Goal: Task Accomplishment & Management: Use online tool/utility

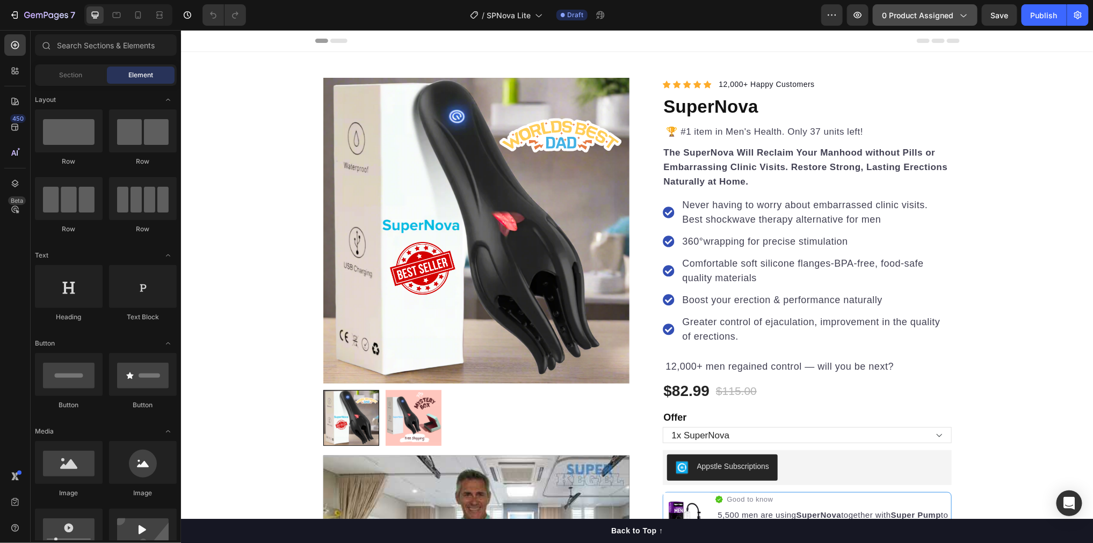
click at [914, 12] on span "0 product assigned" at bounding box center [917, 15] width 71 height 11
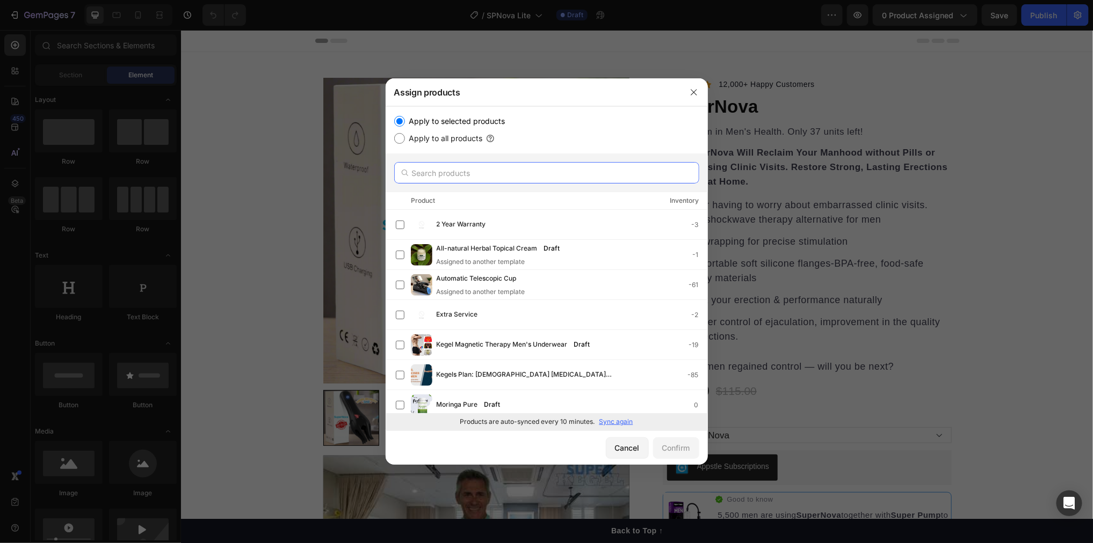
click at [455, 176] on input "text" at bounding box center [546, 172] width 305 height 21
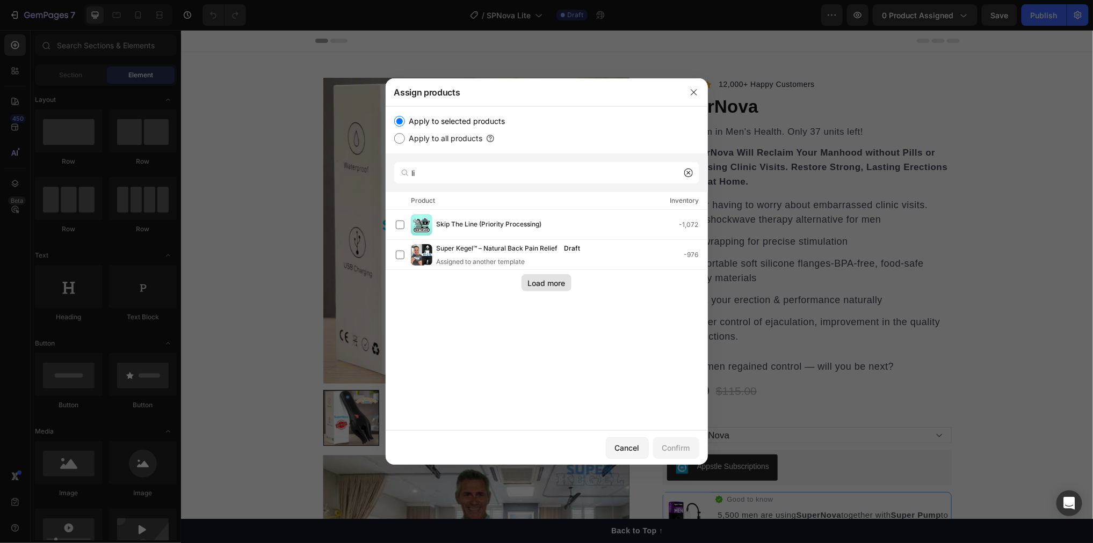
click at [532, 282] on div "Load more" at bounding box center [547, 283] width 38 height 11
click at [463, 178] on input "li" at bounding box center [546, 172] width 305 height 21
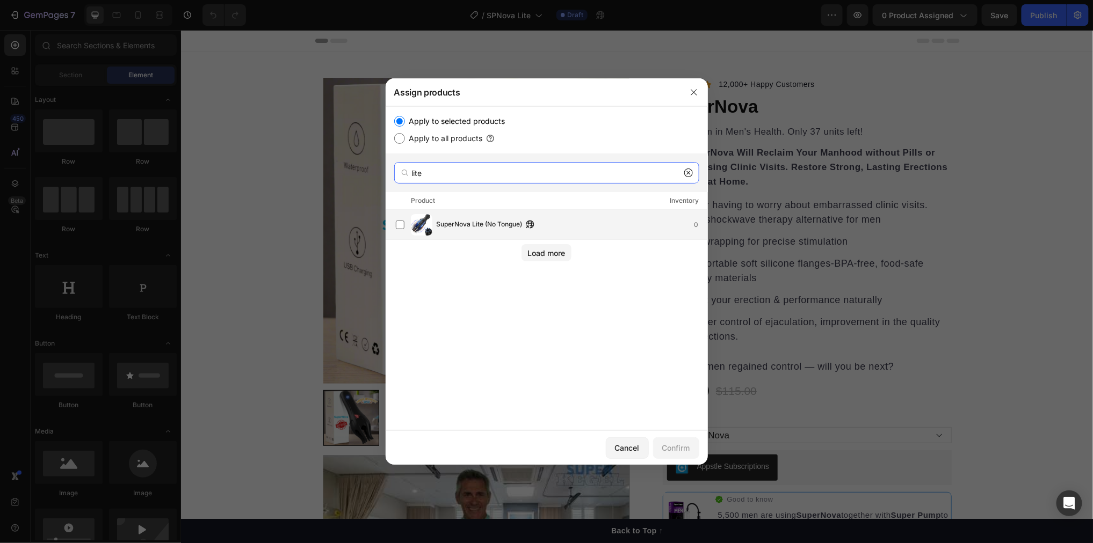
type input "lite"
click at [484, 232] on div "SuperNova Lite (No Tongue) 0" at bounding box center [551, 224] width 311 height 21
click at [672, 450] on div "Confirm" at bounding box center [676, 447] width 28 height 11
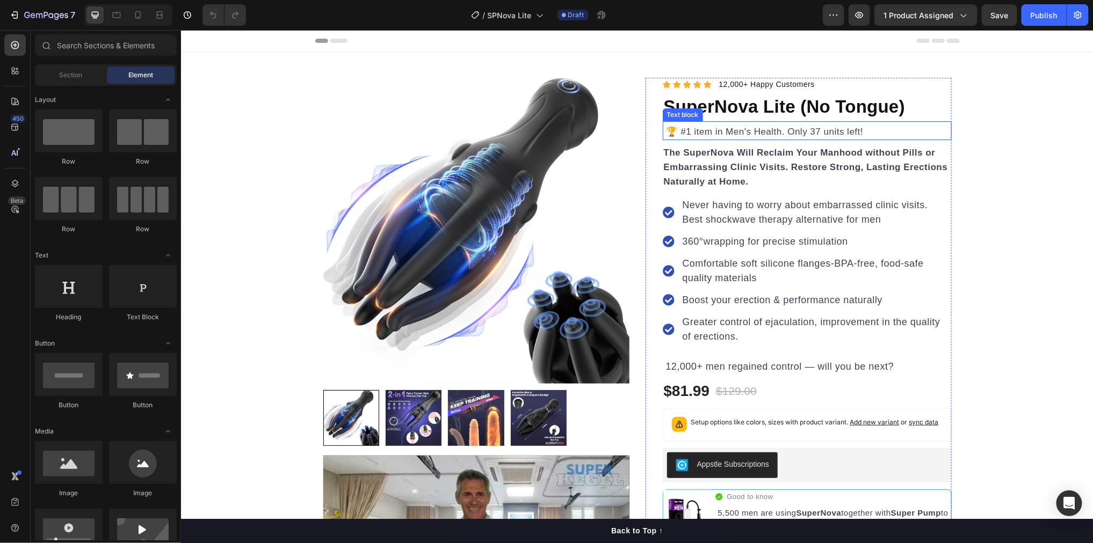
click at [704, 128] on span "🏆 #1 item in Men's Health. Only 37 units left!" at bounding box center [763, 131] width 200 height 10
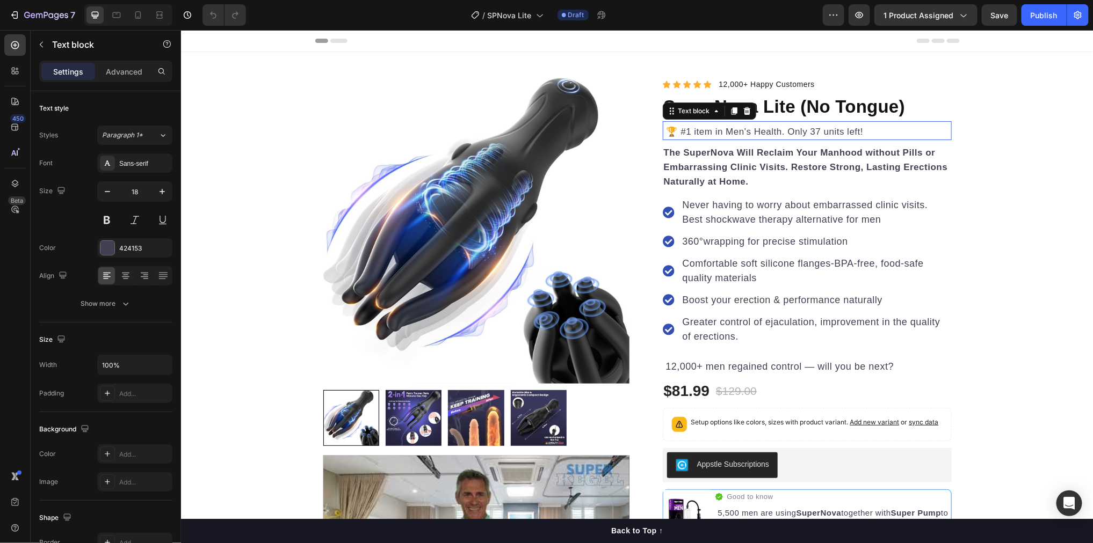
click at [694, 132] on span "🏆 #1 item in Men's Health. Only 37 units left!" at bounding box center [763, 131] width 200 height 10
click at [686, 130] on span "🏆 #1 item in Men's Health. Only 37 units left!" at bounding box center [763, 131] width 200 height 10
click at [728, 132] on span "🏆 Best-sellimg item in Men's Health. Only 37 units left!" at bounding box center [784, 131] width 242 height 10
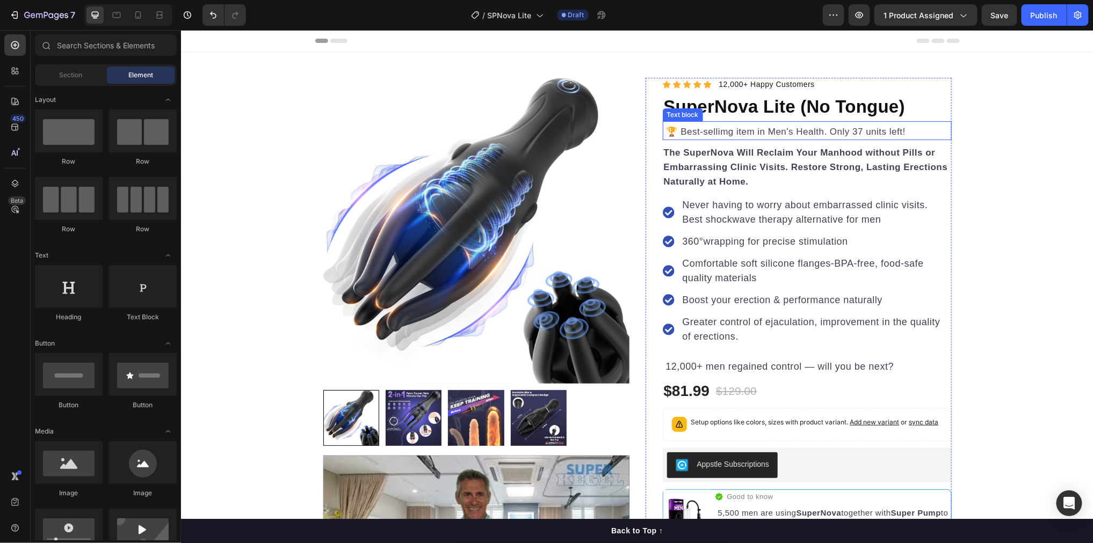
click at [791, 131] on span "🏆 Best-sellimg item in Men's Health. Only 37 units left!" at bounding box center [784, 131] width 242 height 10
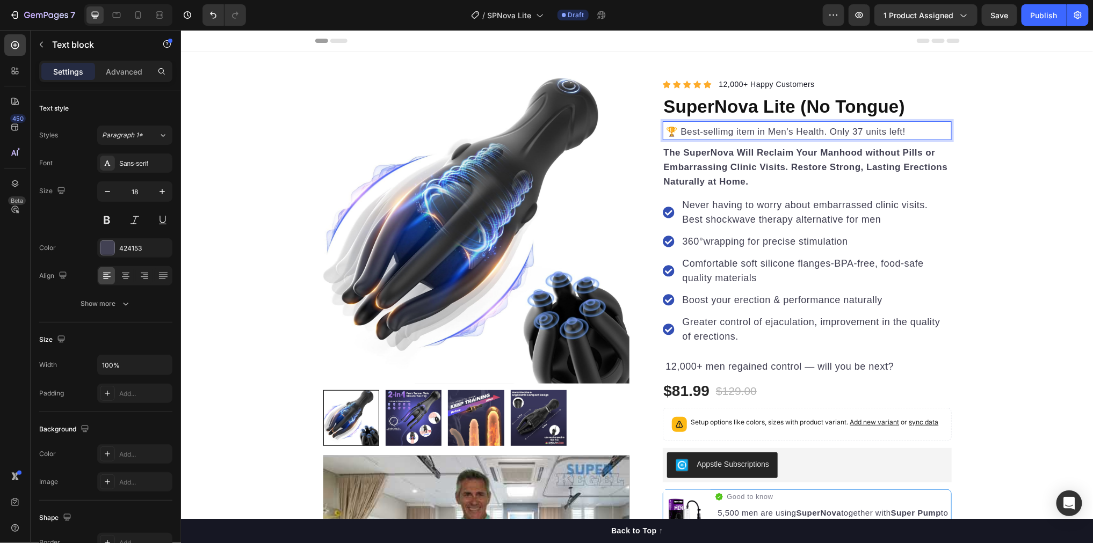
click at [793, 130] on span "🏆 Best-sellimg item in Men's Health. Only 37 units left!" at bounding box center [784, 131] width 242 height 10
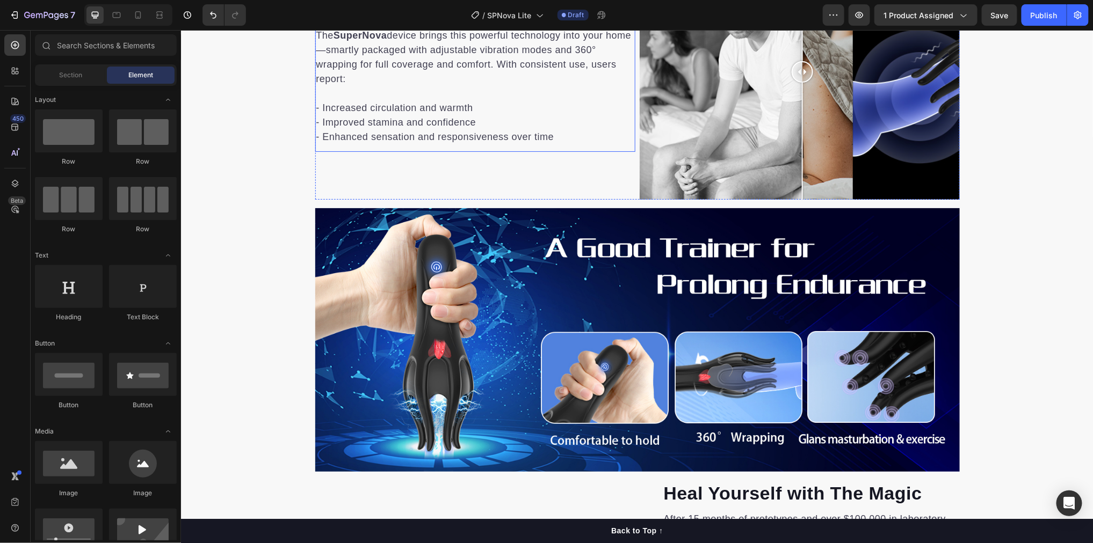
scroll to position [1133, 0]
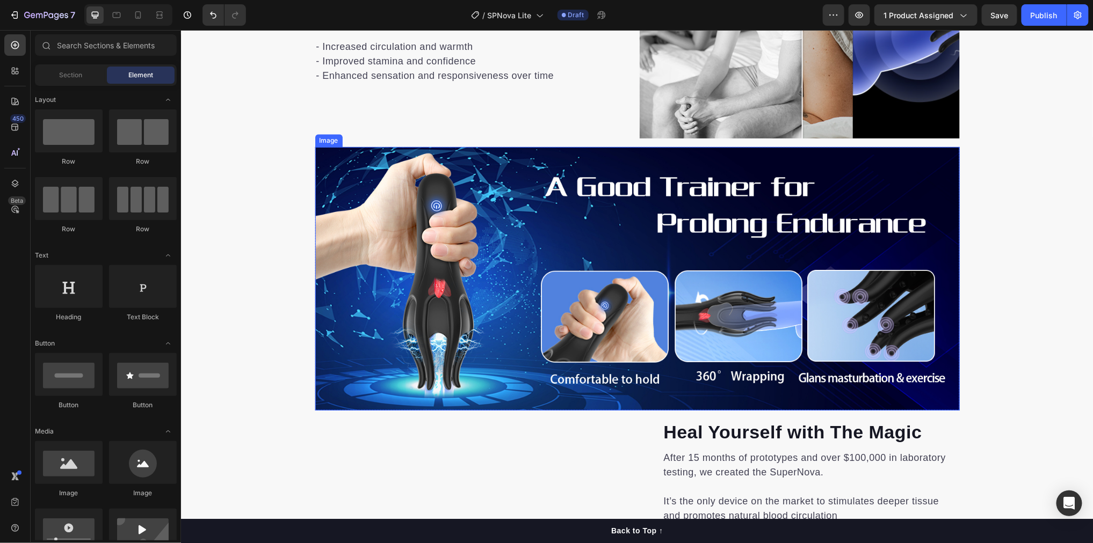
click at [627, 263] on img at bounding box center [637, 279] width 644 height 264
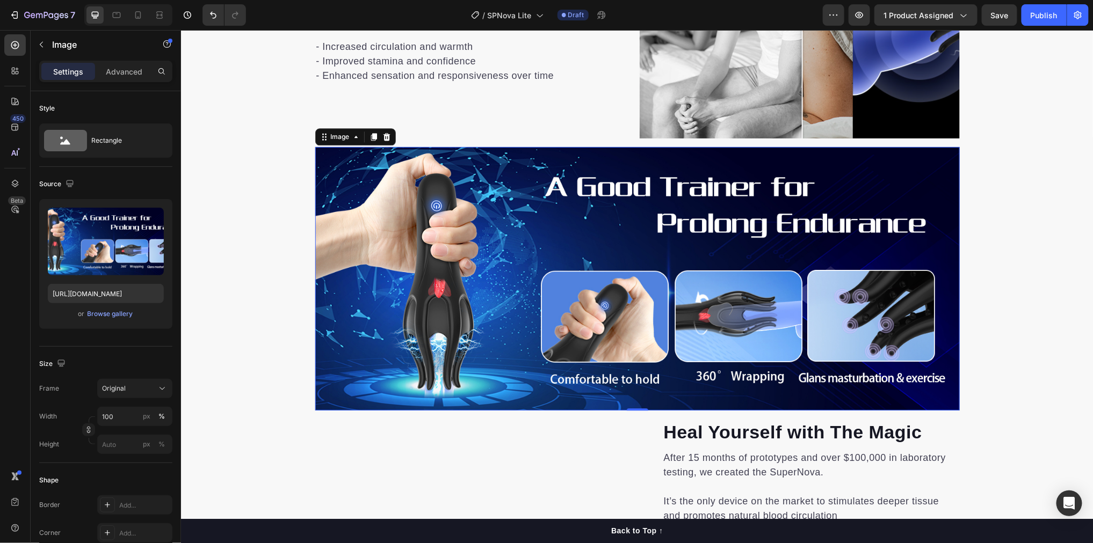
click at [593, 243] on img at bounding box center [637, 279] width 644 height 264
click at [113, 290] on input "[URL][DOMAIN_NAME]" at bounding box center [106, 293] width 116 height 19
paste input "168785fe-8fbd-4259-abe4-f8d75bff6afc"
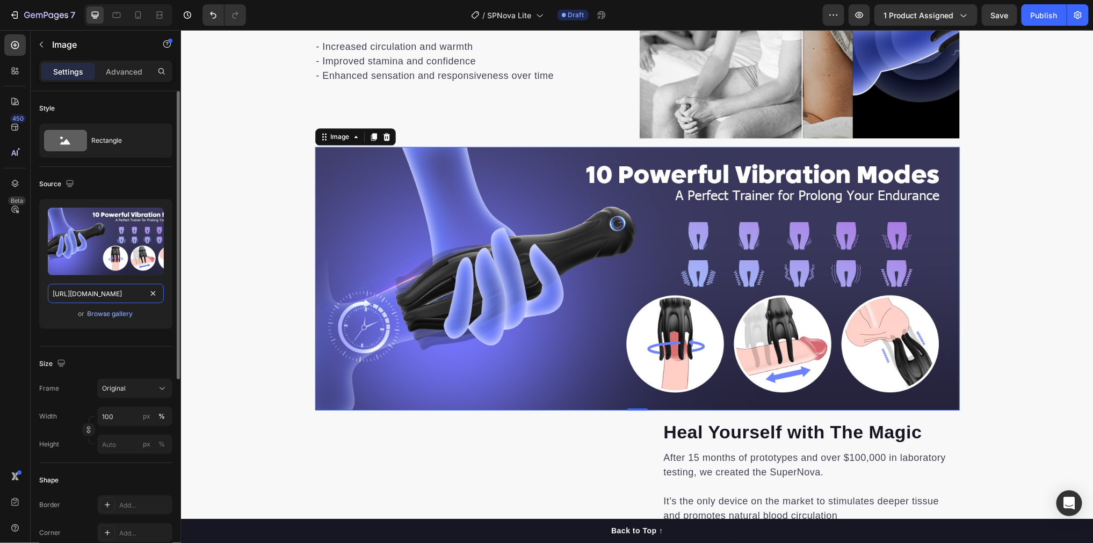
scroll to position [0, 393]
type input "[URL][DOMAIN_NAME]"
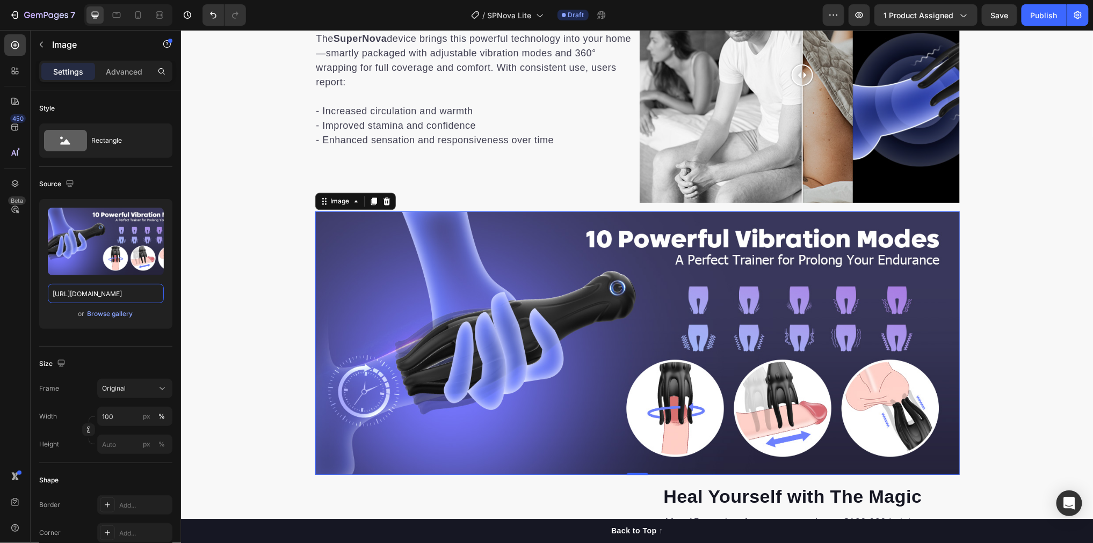
scroll to position [936, 0]
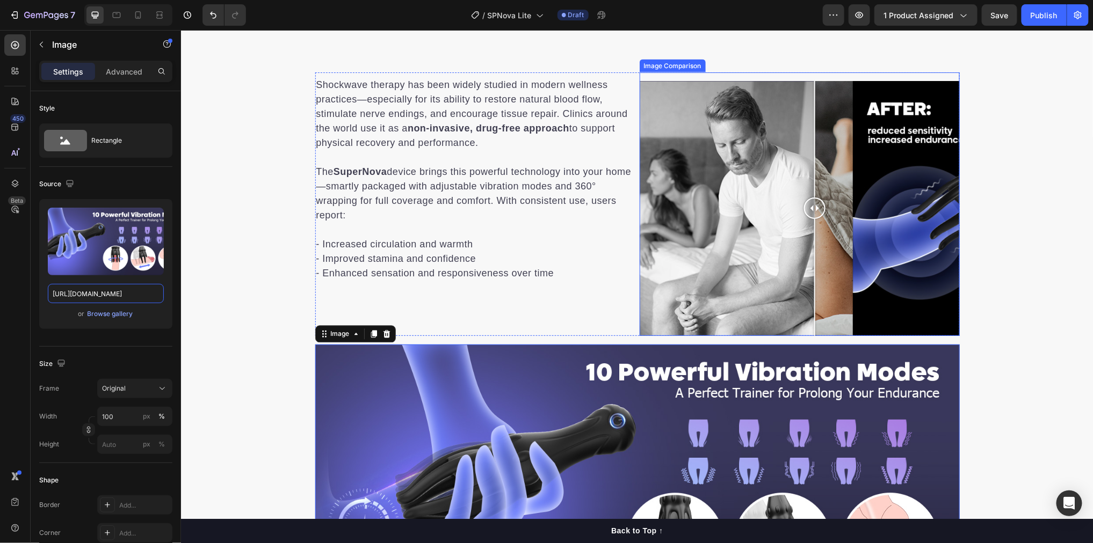
drag, startPoint x: 803, startPoint y: 200, endPoint x: 814, endPoint y: 203, distance: 11.4
click at [814, 203] on div at bounding box center [813, 207] width 21 height 21
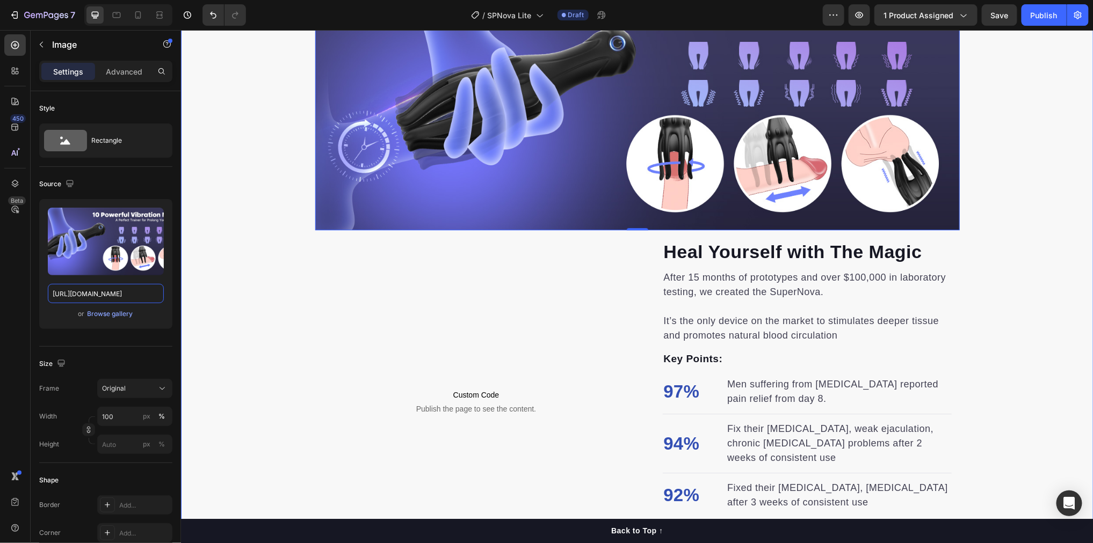
scroll to position [1410, 0]
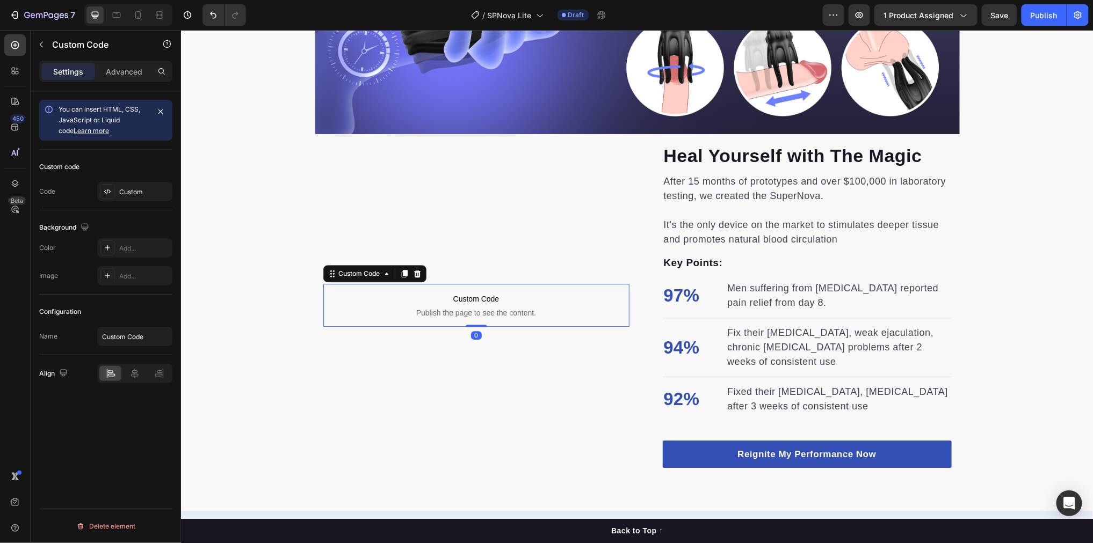
click at [484, 301] on span "Custom Code" at bounding box center [476, 298] width 306 height 13
click at [132, 193] on div "Custom" at bounding box center [144, 192] width 50 height 10
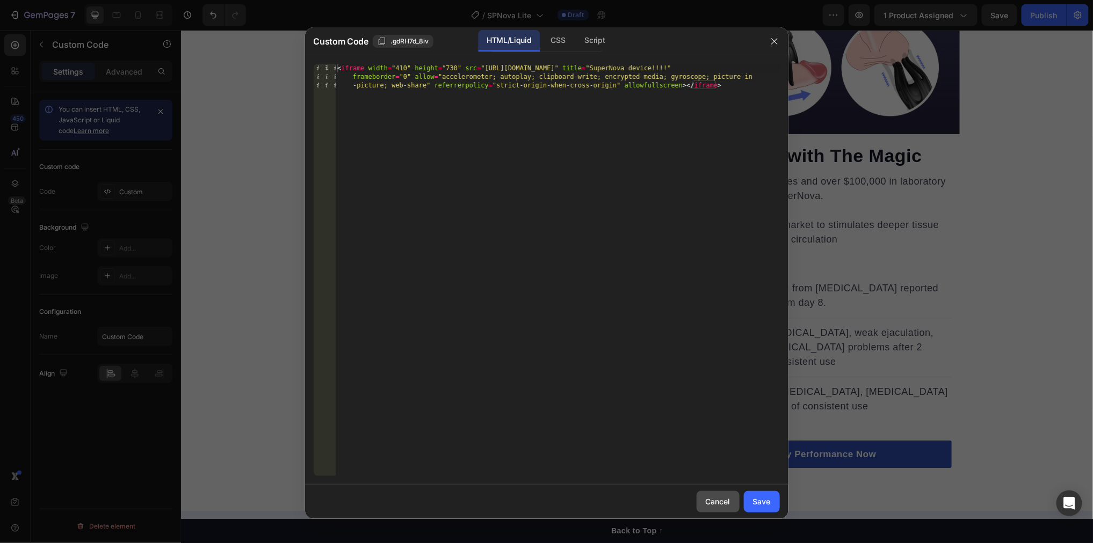
click at [725, 508] on button "Cancel" at bounding box center [717, 501] width 43 height 21
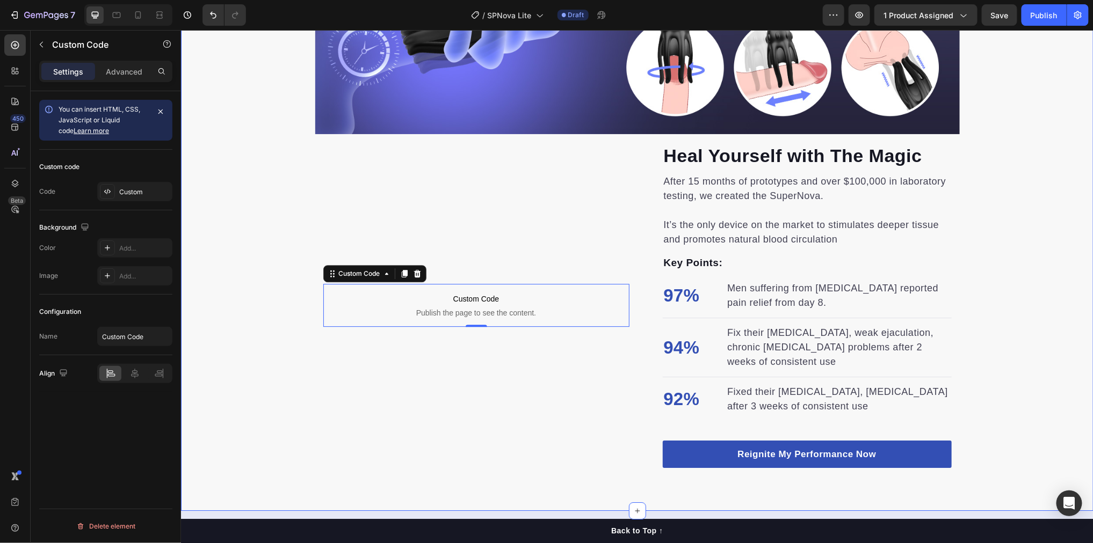
scroll to position [1416, 0]
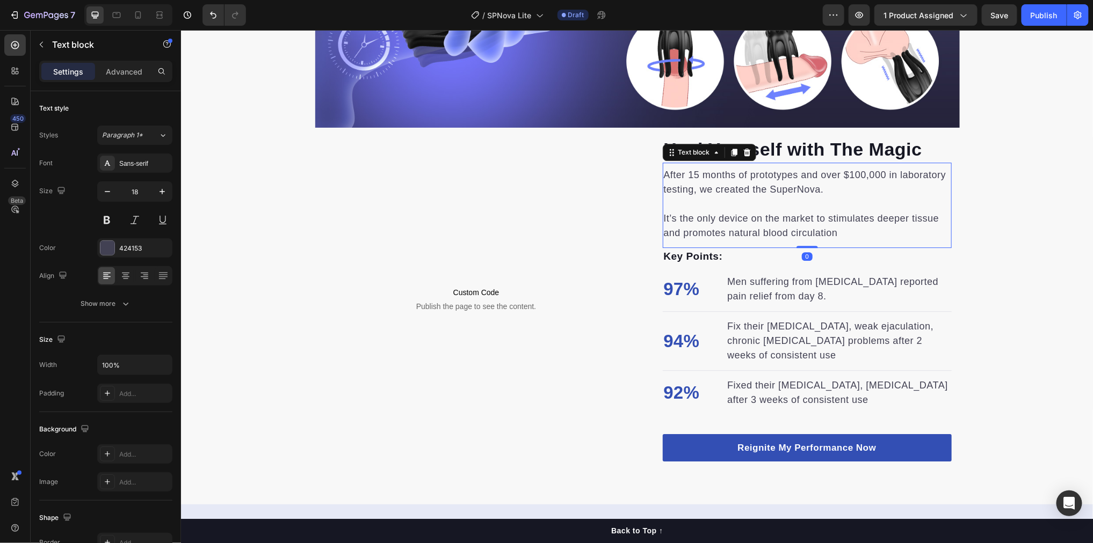
click at [818, 190] on p "After 15 months of prototypes and over $100,000 in laboratory testing, we creat…" at bounding box center [806, 182] width 287 height 29
click at [819, 190] on p "After 15 months of prototypes and over $100,000 in laboratory testing, we creat…" at bounding box center [806, 182] width 287 height 29
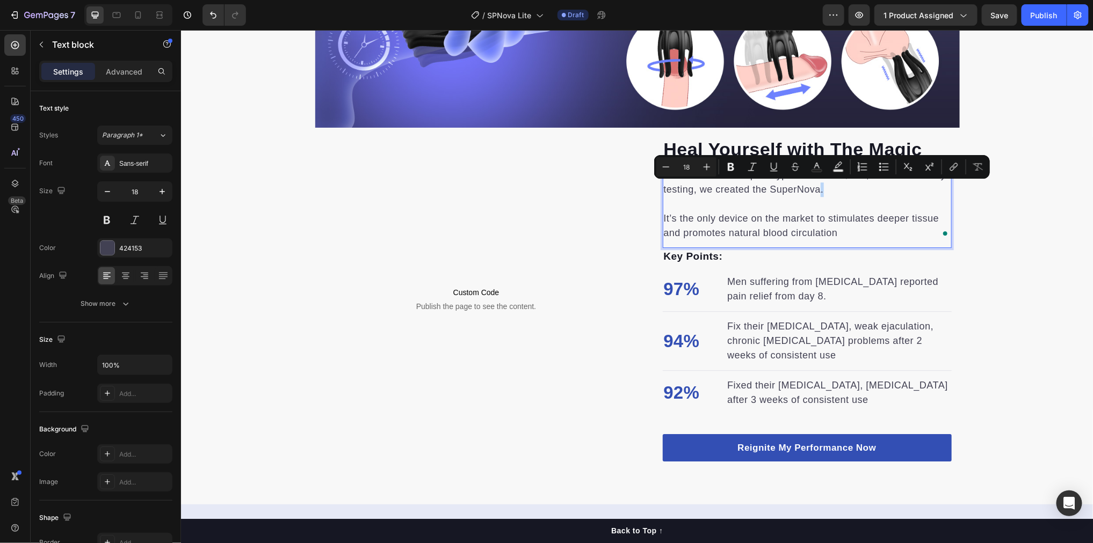
click at [819, 190] on p "After 15 months of prototypes and over $100,000 in laboratory testing, we creat…" at bounding box center [806, 182] width 287 height 29
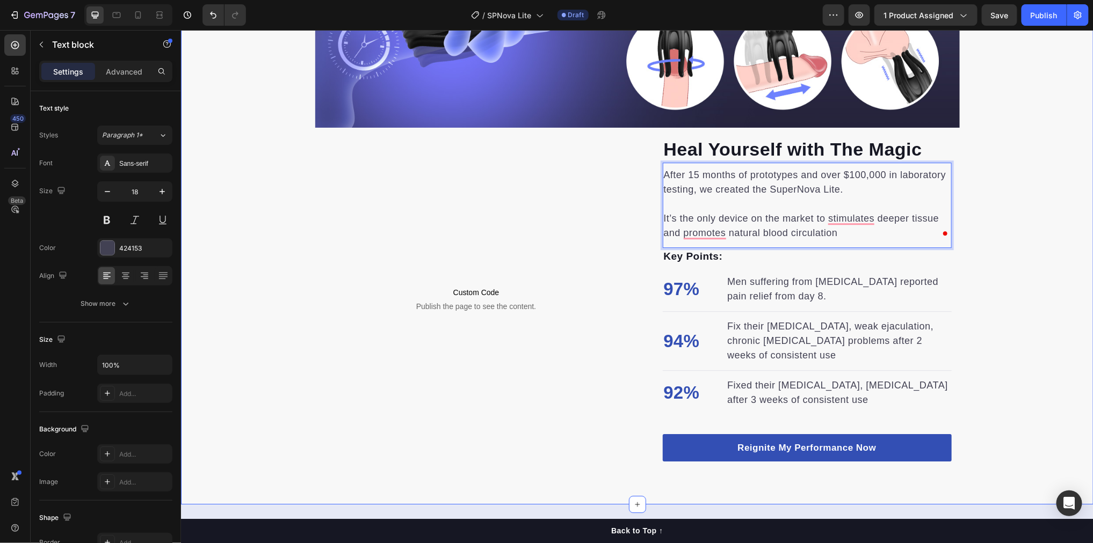
click at [996, 260] on div "Shockwave therapy has been widely studied in modern wellness practices—especial…" at bounding box center [636, 26] width 912 height 870
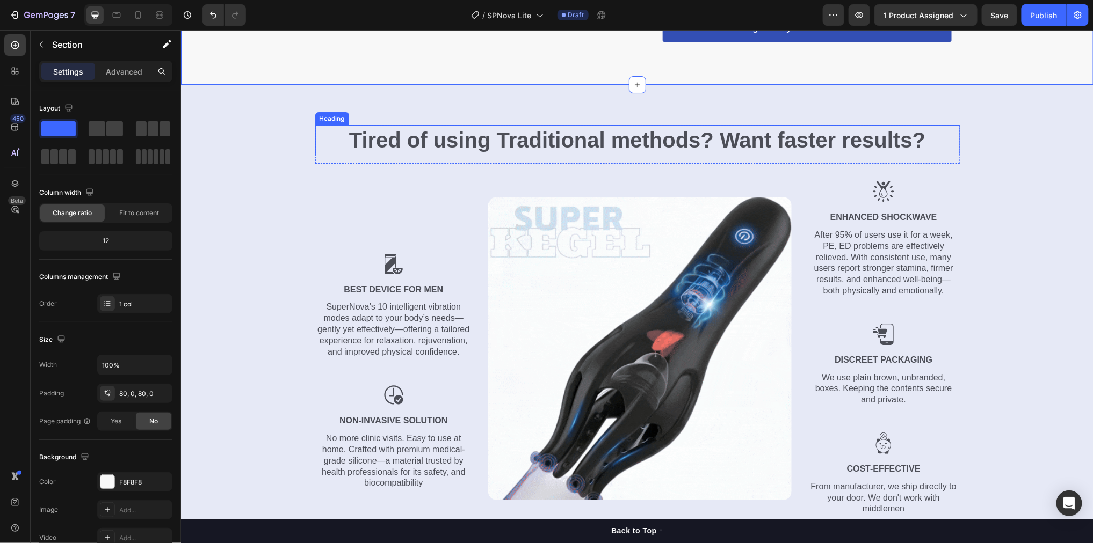
scroll to position [1869, 0]
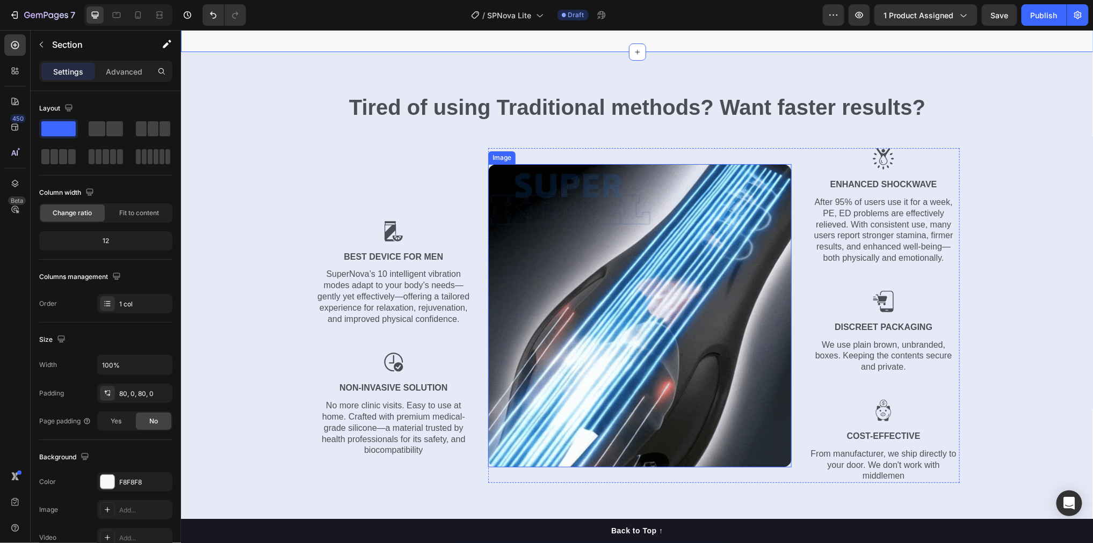
click at [615, 229] on img at bounding box center [639, 315] width 303 height 303
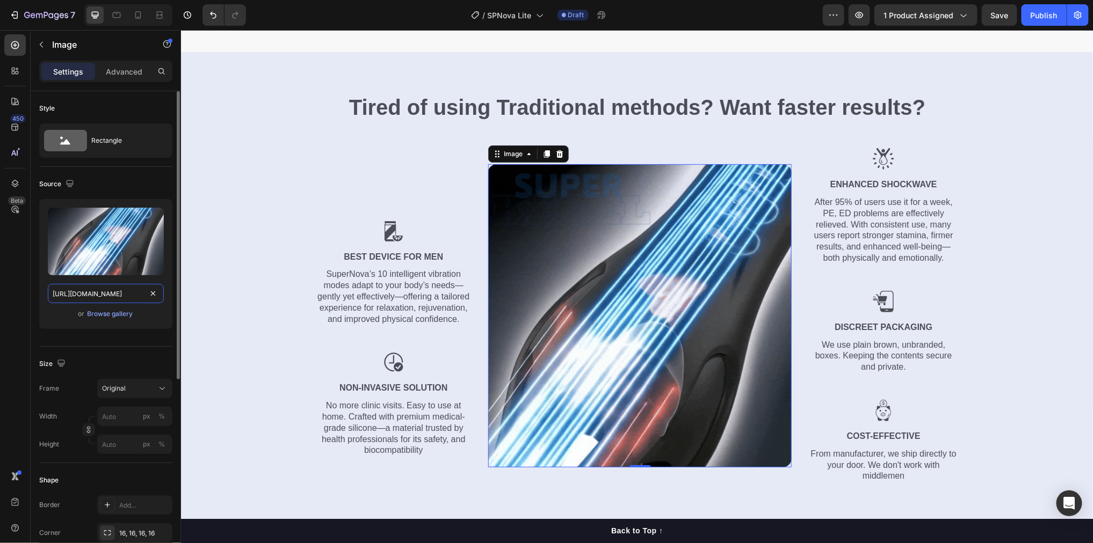
click at [96, 292] on input "[URL][DOMAIN_NAME]" at bounding box center [106, 293] width 116 height 19
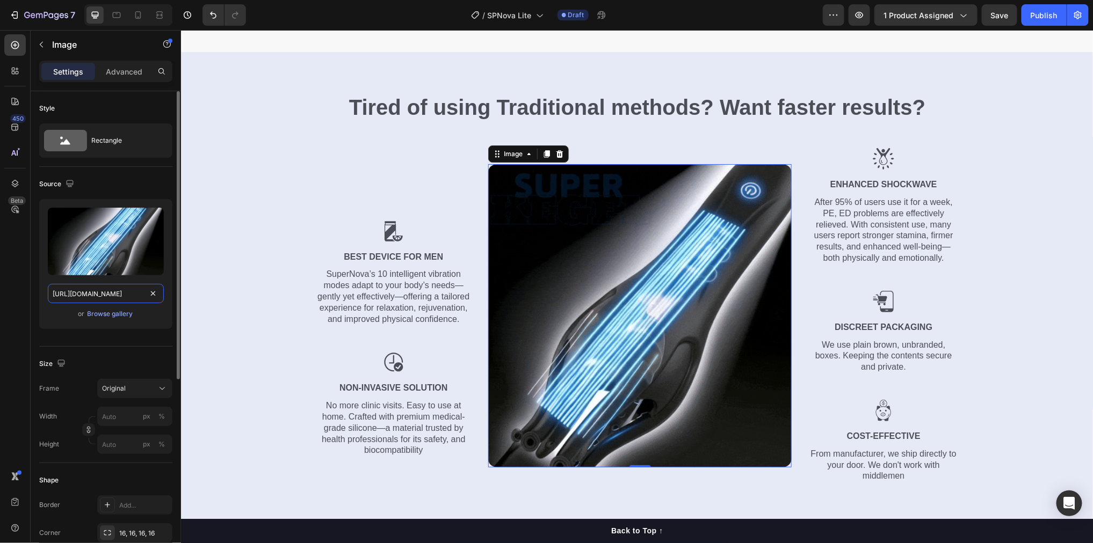
paste input ".[DOMAIN_NAME][URL]"
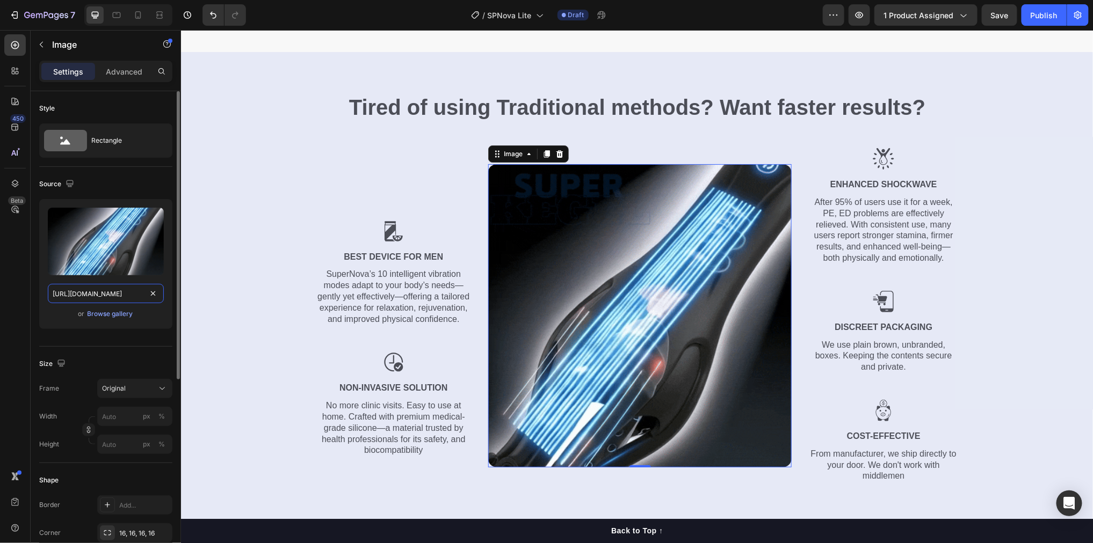
type input "[URL][DOMAIN_NAME]"
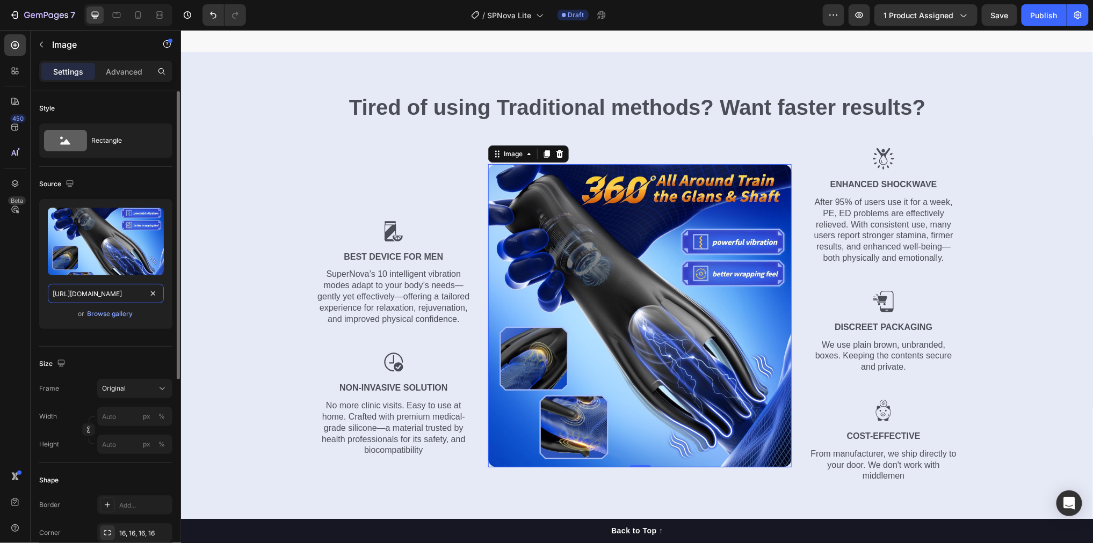
scroll to position [0, 123]
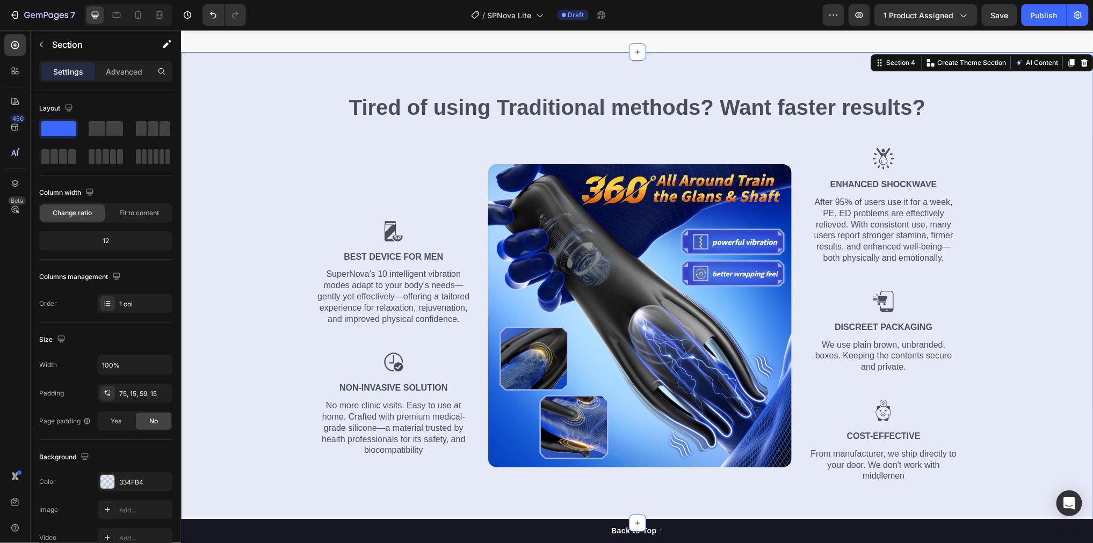
click at [263, 174] on div "Tired of using Traditional methods? Want faster results? Heading Row Image Best…" at bounding box center [636, 291] width 896 height 399
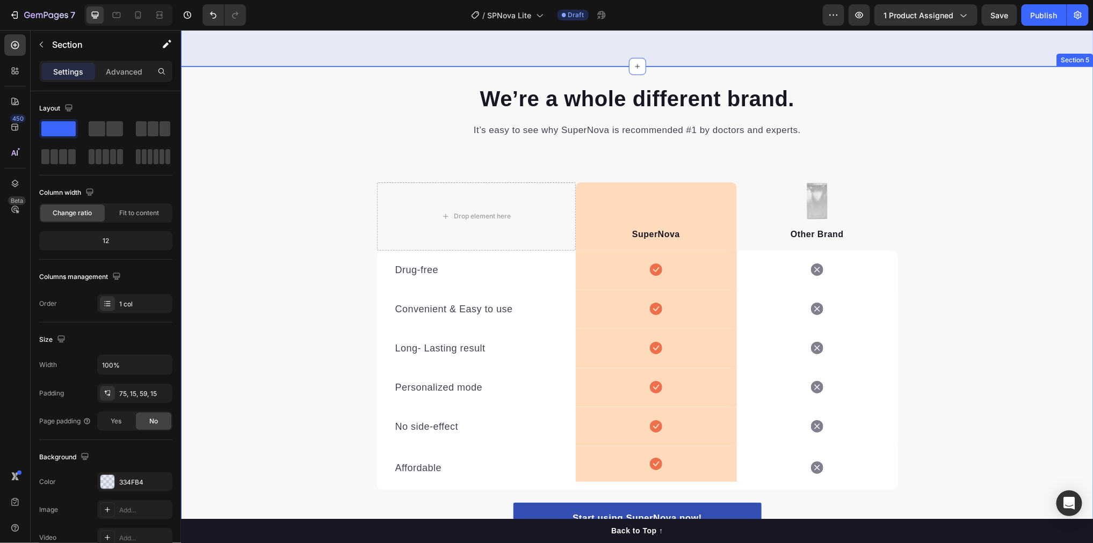
scroll to position [2326, 0]
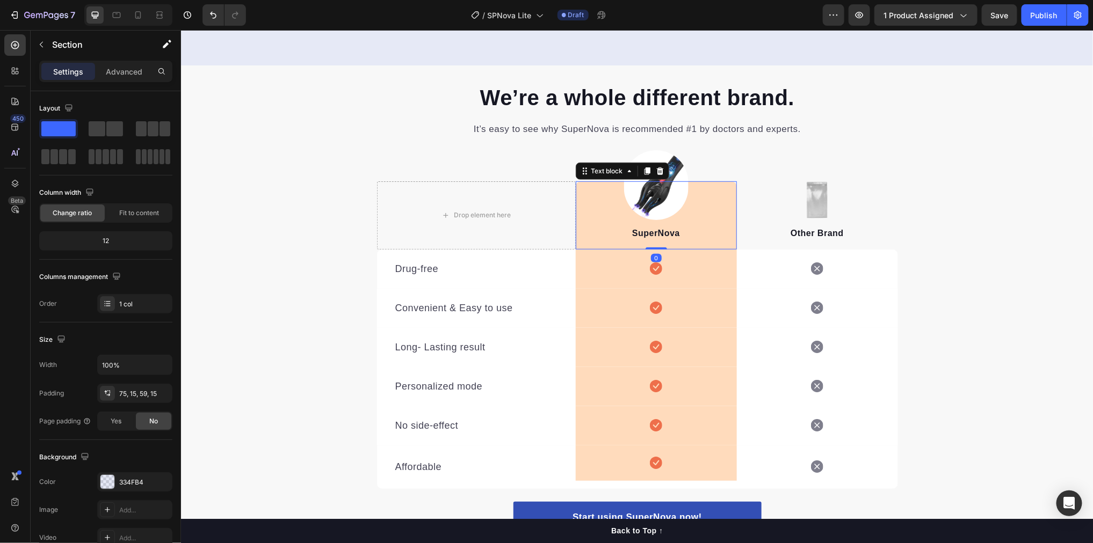
click at [659, 190] on div "SuperNova Text block 0" at bounding box center [655, 215] width 161 height 68
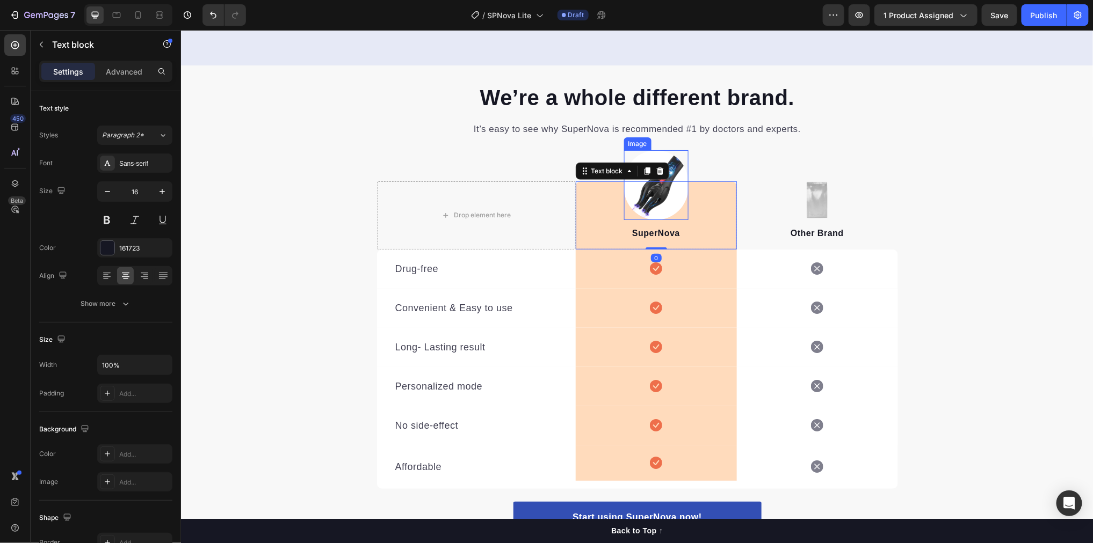
click at [653, 160] on img at bounding box center [655, 185] width 64 height 70
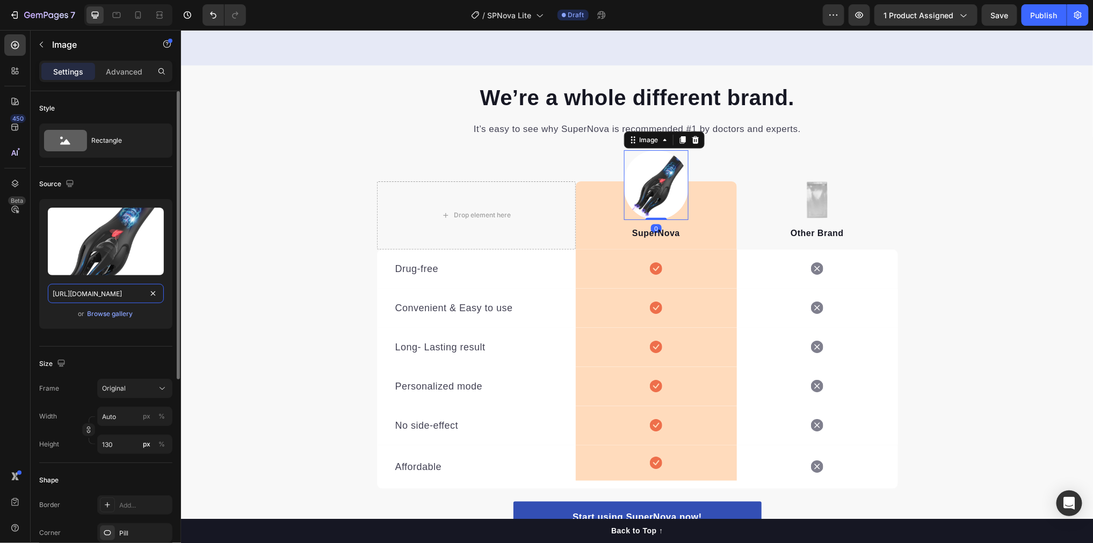
click at [85, 288] on input "[URL][DOMAIN_NAME]" at bounding box center [106, 293] width 116 height 19
paste input "71fxOS-92"
type input "[URL][DOMAIN_NAME]"
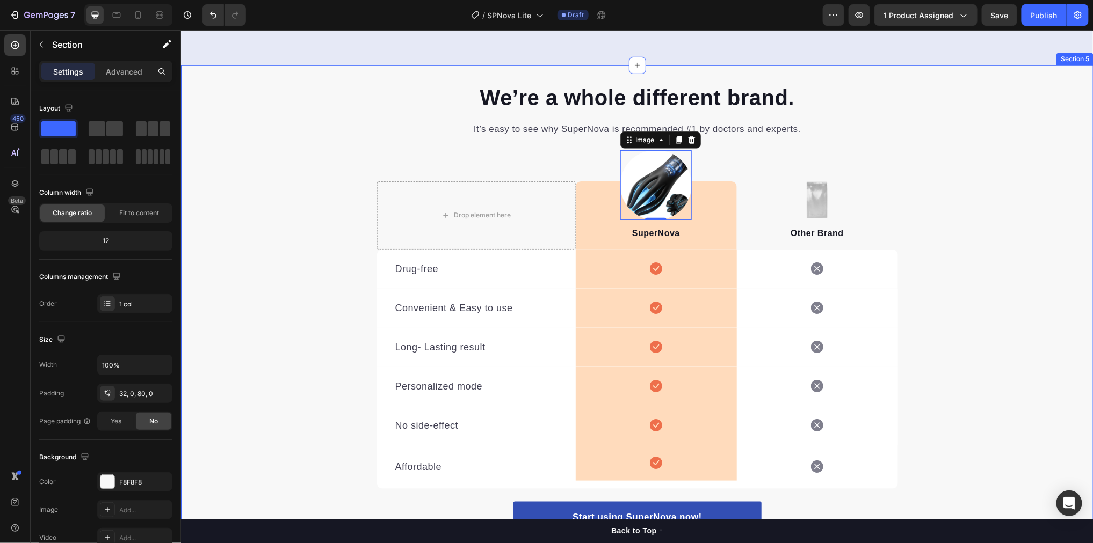
click at [1002, 227] on div "We’re a whole different brand. Heading It’s easy to see why SuperNova is recomm…" at bounding box center [636, 318] width 912 height 473
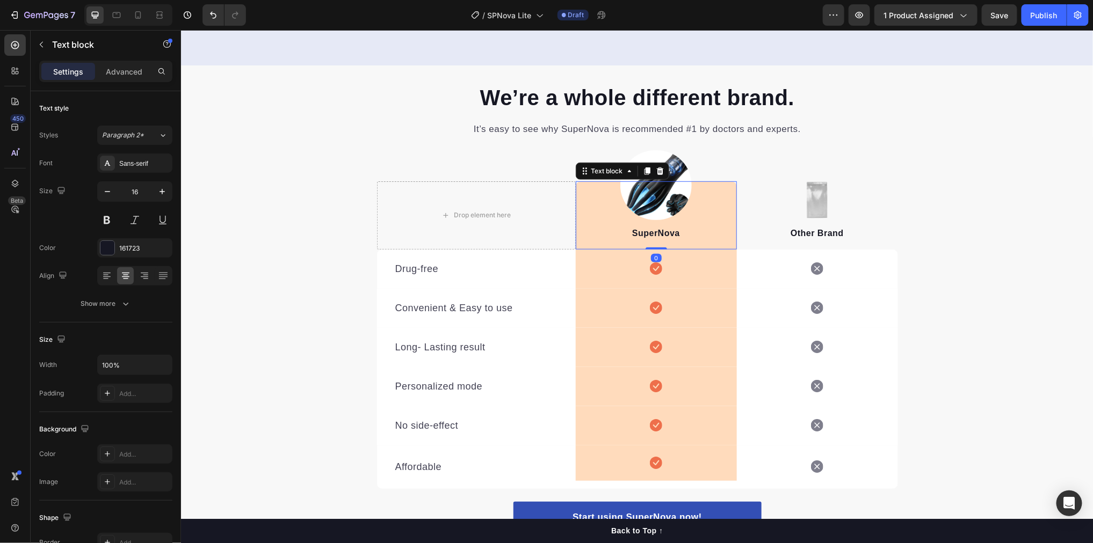
click at [677, 232] on p "SuperNova" at bounding box center [655, 233] width 159 height 13
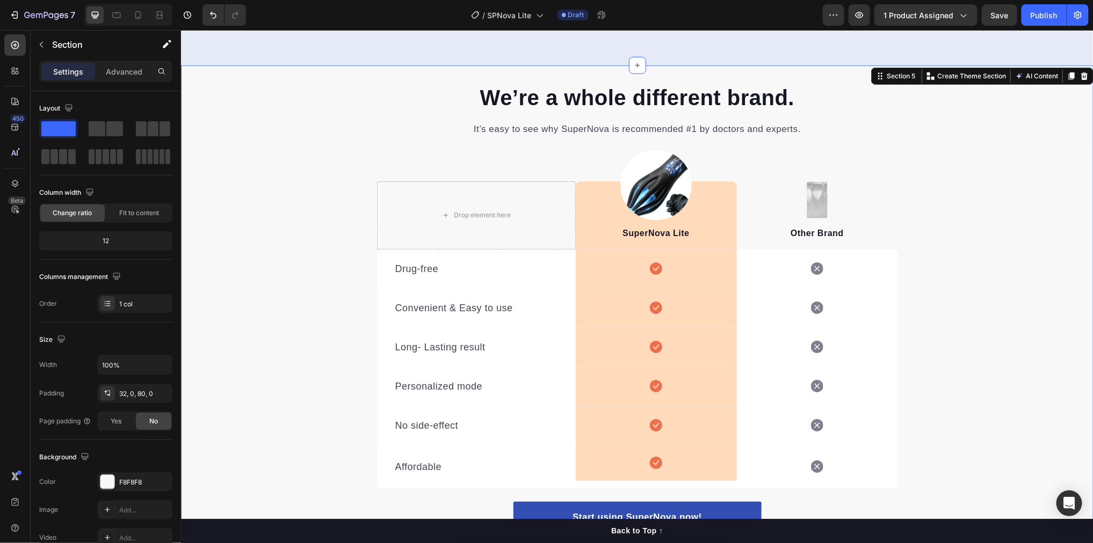
click at [983, 288] on div "We’re a whole different brand. Heading It’s easy to see why SuperNova is recomm…" at bounding box center [636, 318] width 912 height 473
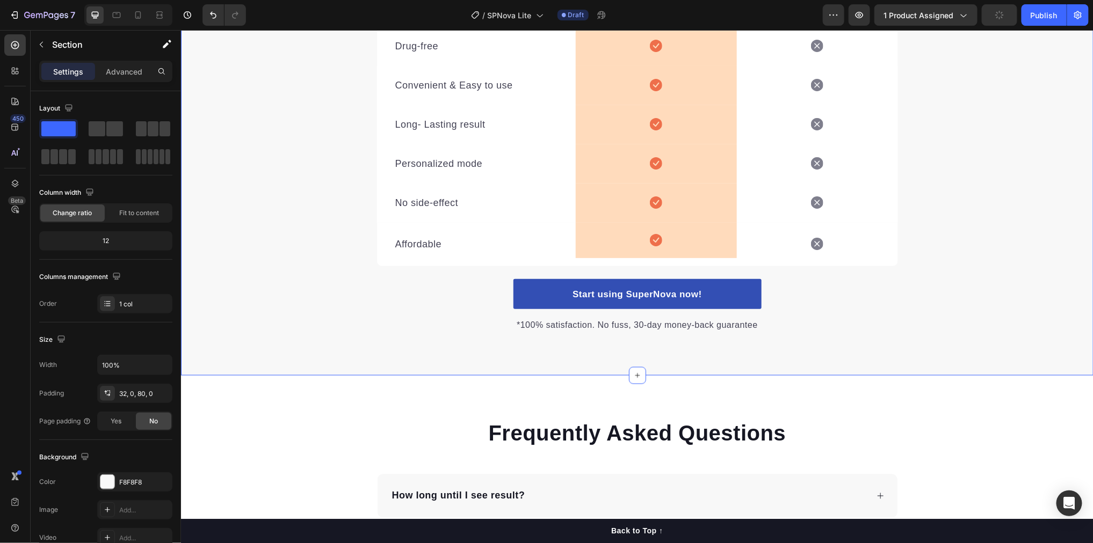
scroll to position [2609, 0]
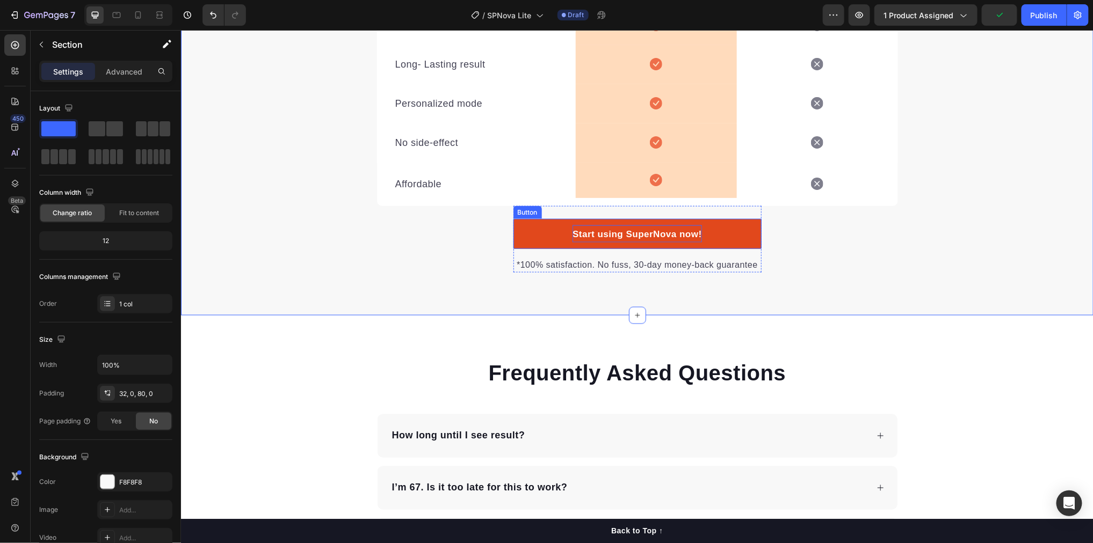
click at [669, 232] on span "Start using SuperNova now!" at bounding box center [636, 234] width 129 height 10
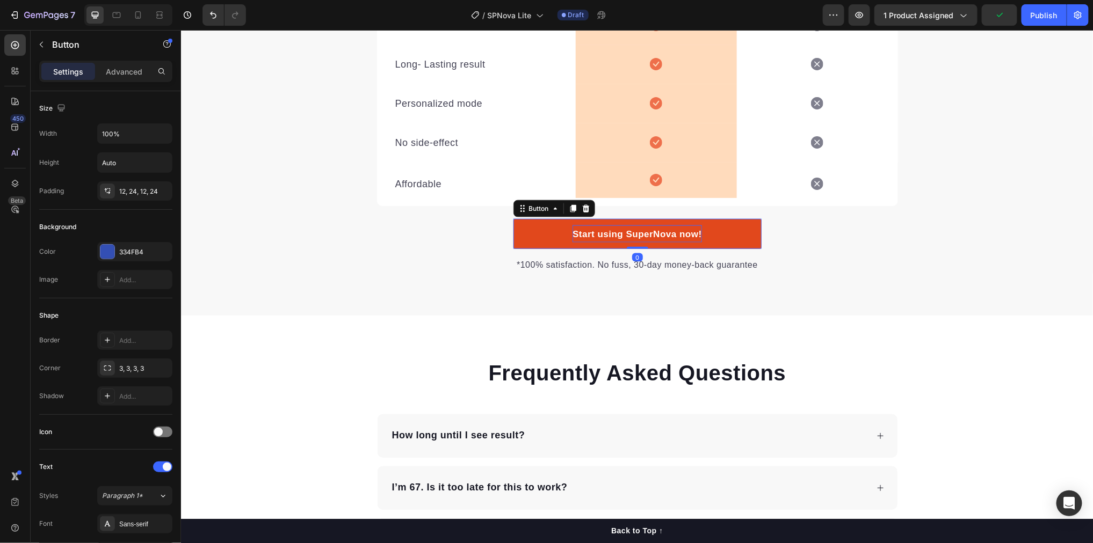
click at [674, 233] on span "Start using SuperNova now!" at bounding box center [636, 234] width 129 height 10
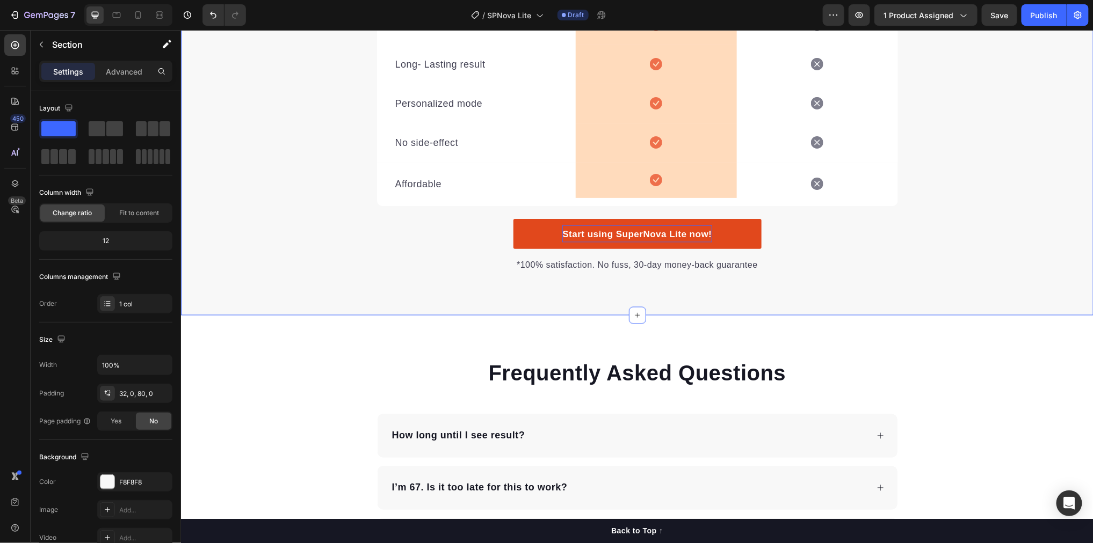
click at [920, 273] on div "We’re a whole different brand. Heading It’s easy to see why SuperNova is recomm…" at bounding box center [636, 48] width 912 height 533
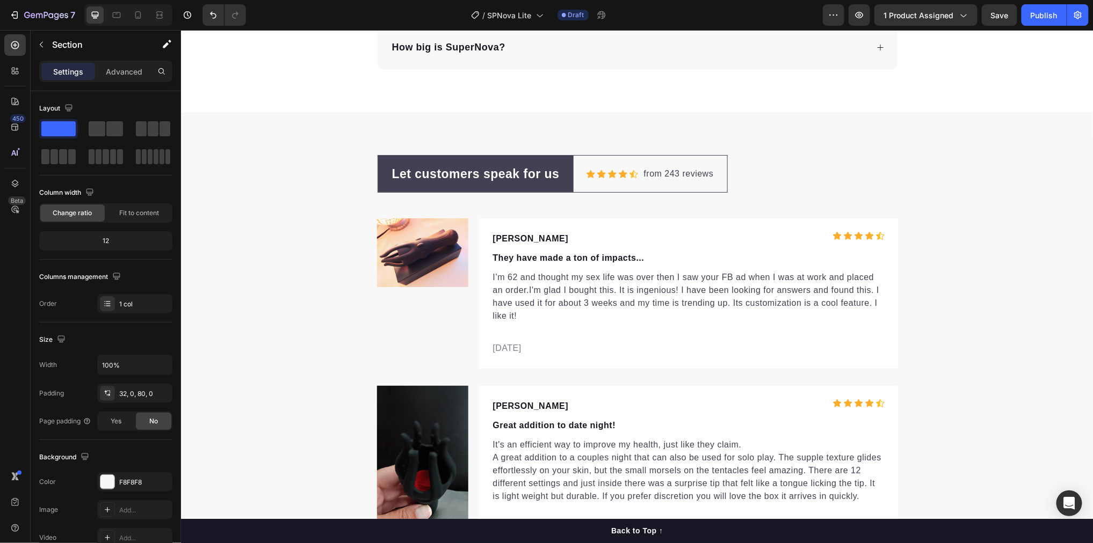
scroll to position [3476, 0]
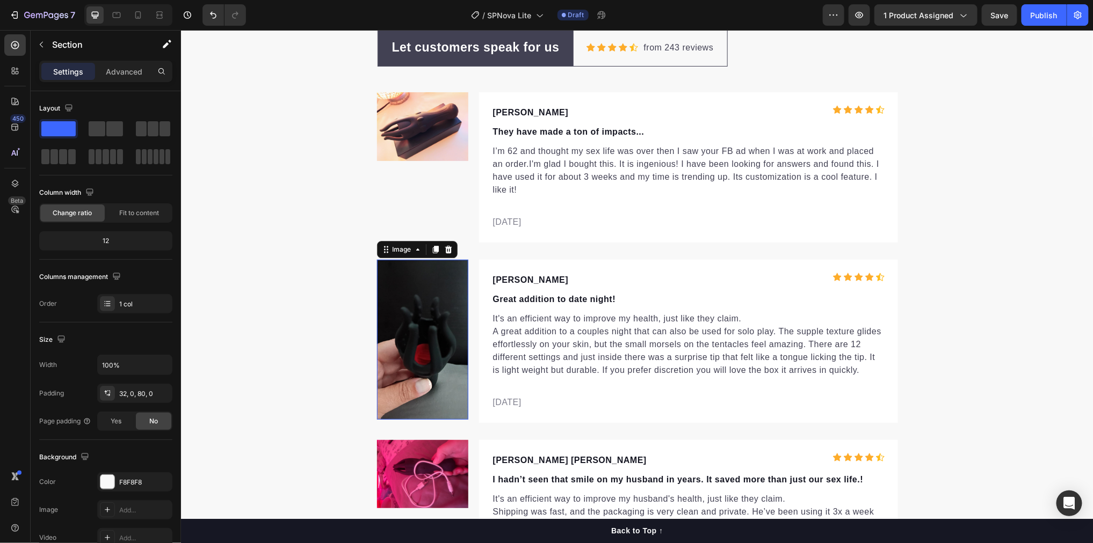
click at [428, 282] on img at bounding box center [421, 339] width 91 height 160
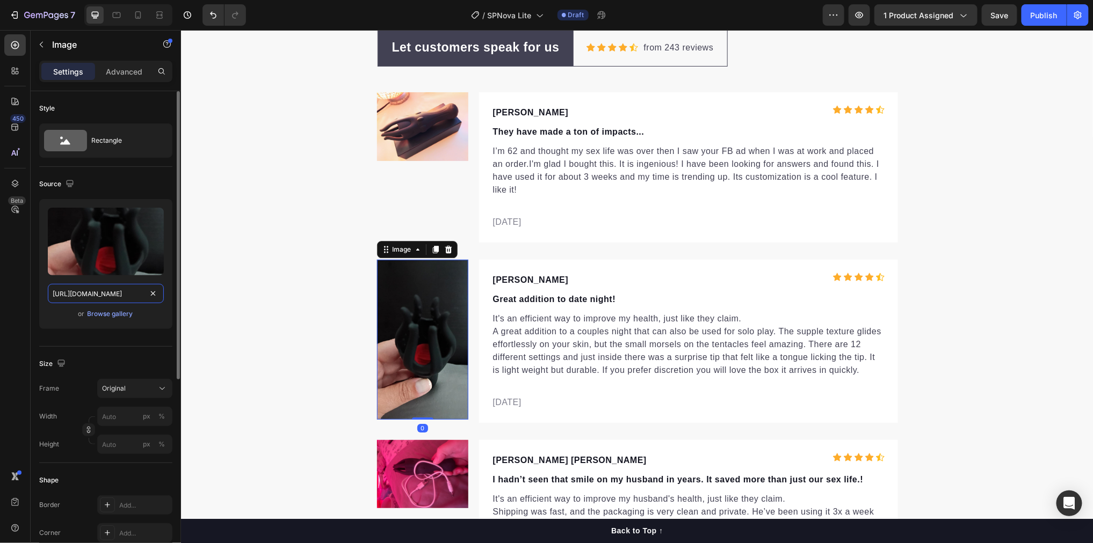
click at [83, 292] on input "[URL][DOMAIN_NAME]" at bounding box center [106, 293] width 116 height 19
paste input "71+5ltYEm4"
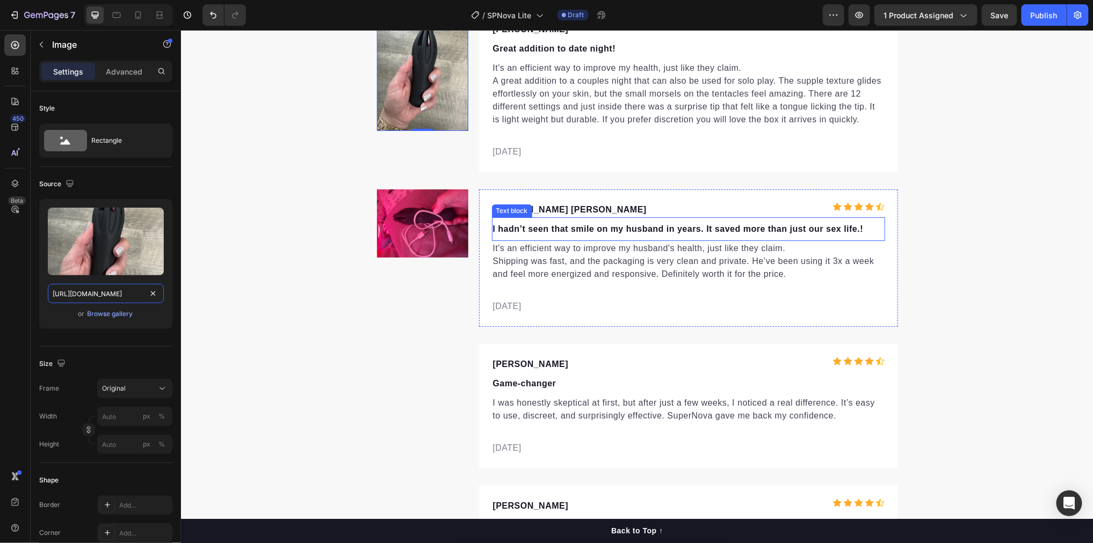
scroll to position [3797, 0]
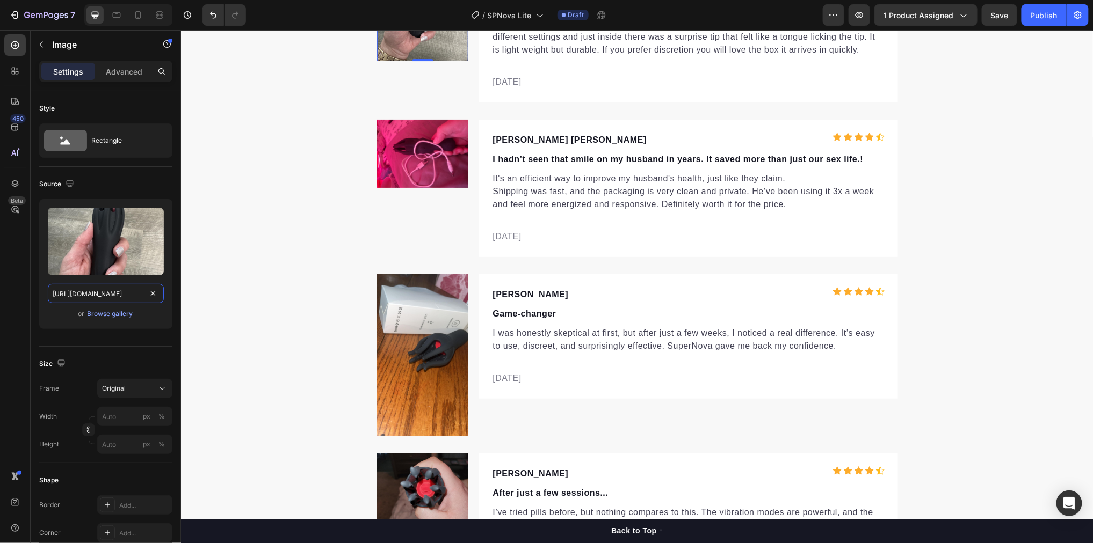
type input "[URL][DOMAIN_NAME]"
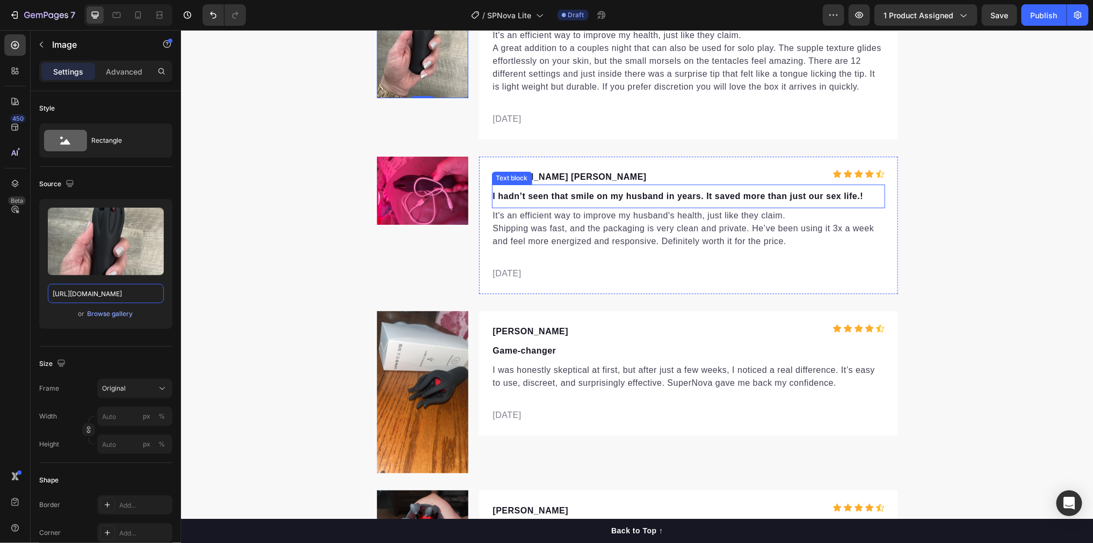
scroll to position [3751, 0]
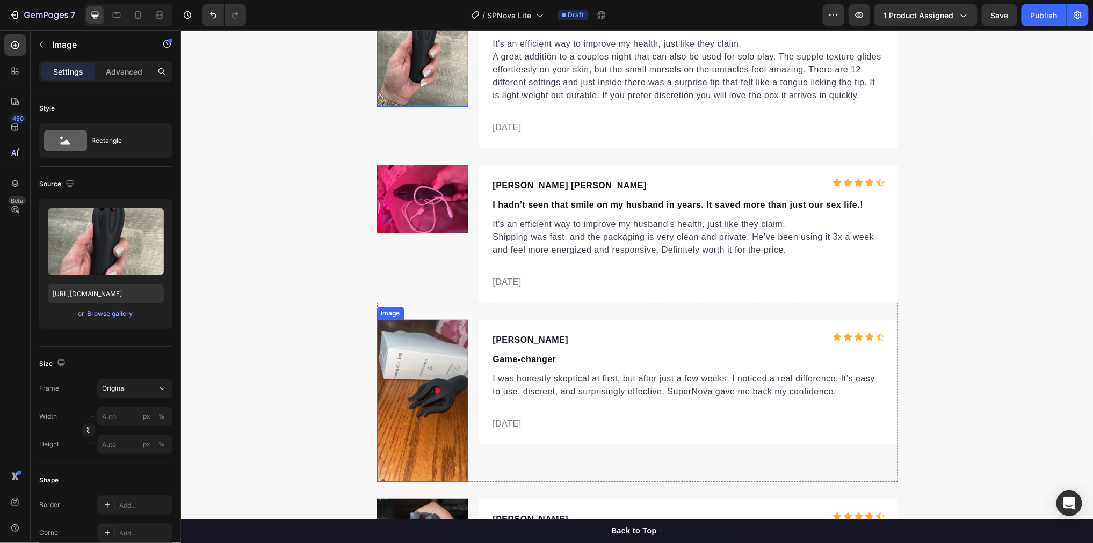
click at [428, 373] on img at bounding box center [421, 400] width 91 height 162
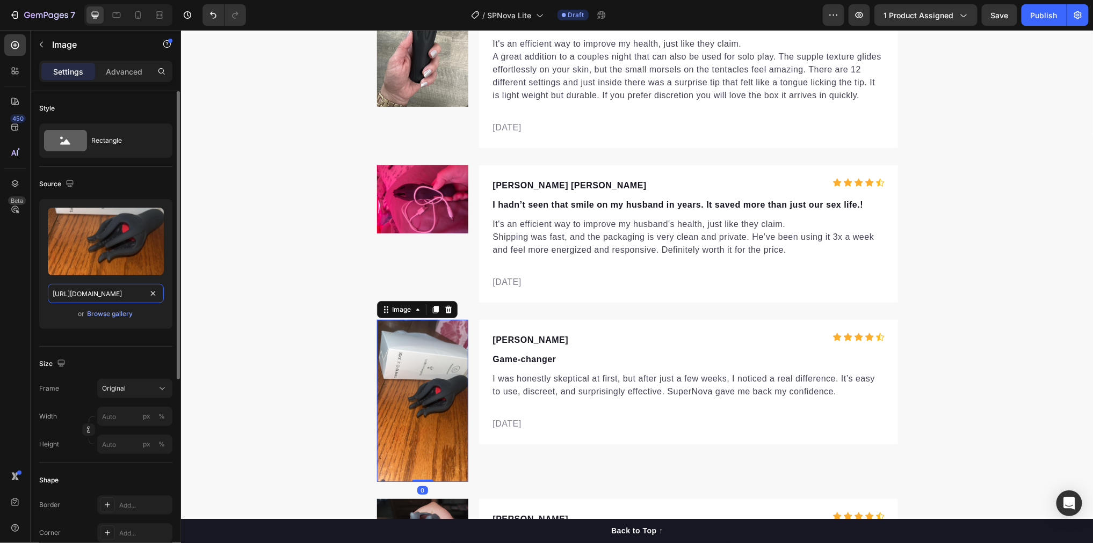
click at [129, 295] on input "[URL][DOMAIN_NAME]" at bounding box center [106, 293] width 116 height 19
paste input "61tjfRmgvK"
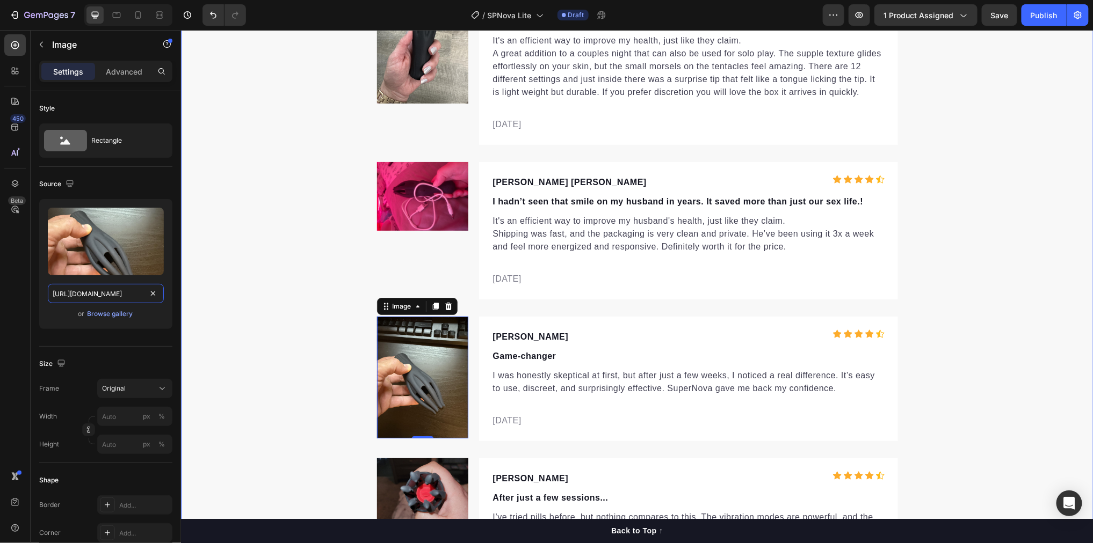
scroll to position [3867, 0]
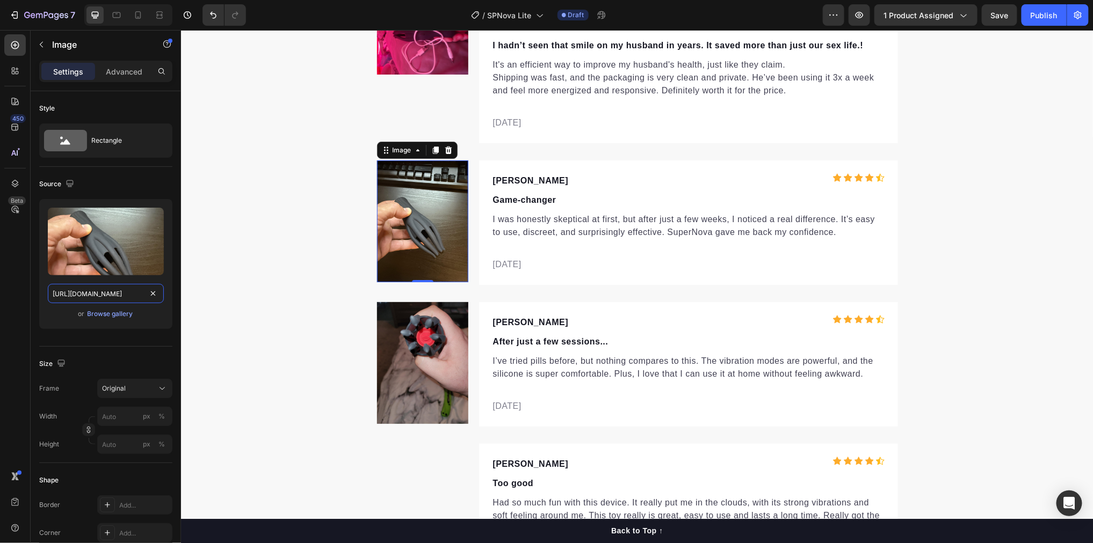
type input "[URL][DOMAIN_NAME]"
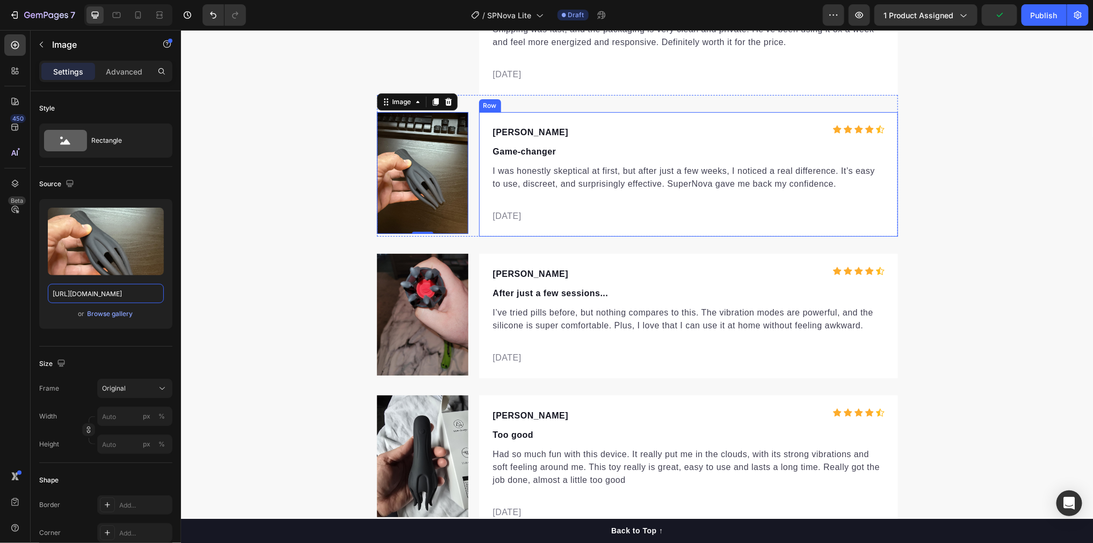
scroll to position [4045, 0]
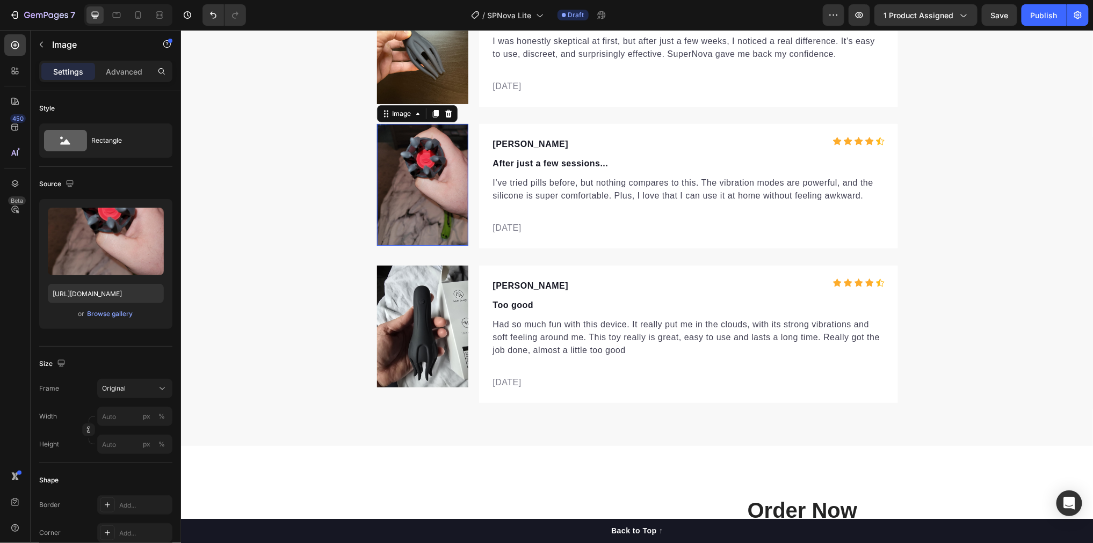
click at [426, 174] on img at bounding box center [421, 184] width 91 height 122
click at [114, 292] on input "[URL][DOMAIN_NAME]" at bounding box center [106, 293] width 116 height 19
paste input "sPArYfSi"
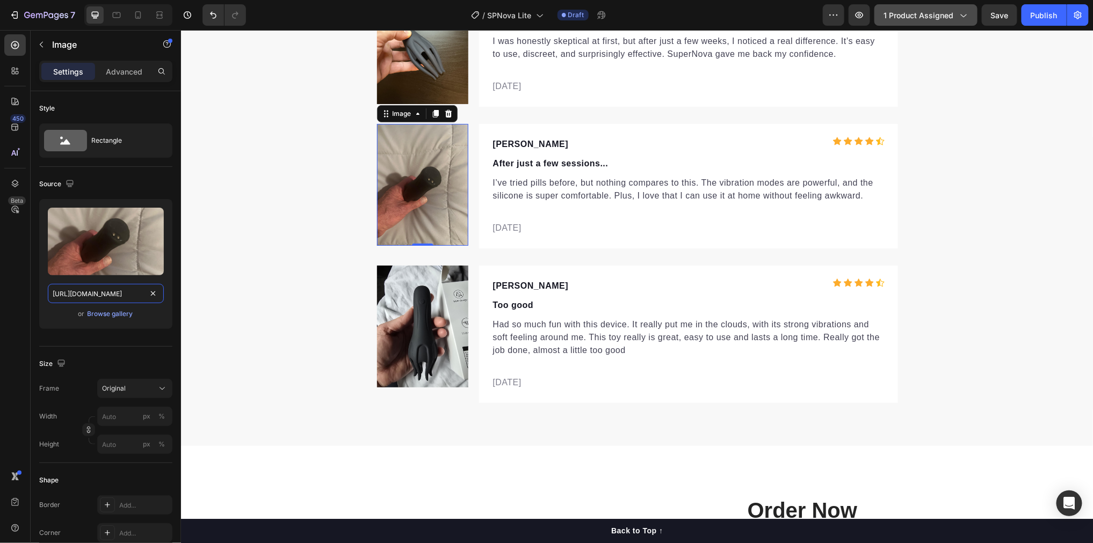
type input "[URL][DOMAIN_NAME]"
click at [417, 307] on img at bounding box center [421, 326] width 91 height 122
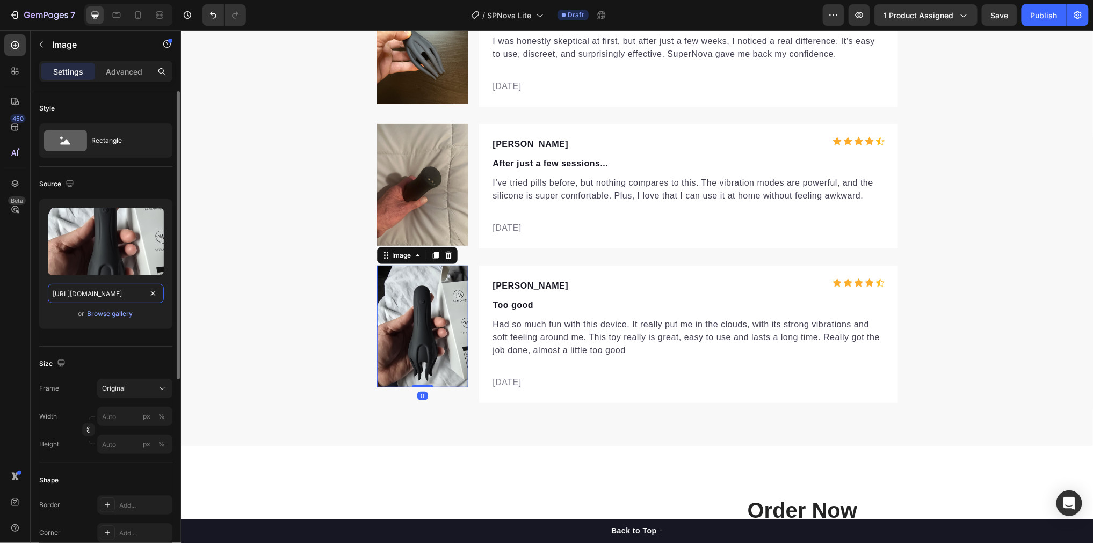
click at [105, 297] on input "[URL][DOMAIN_NAME]" at bounding box center [106, 293] width 116 height 19
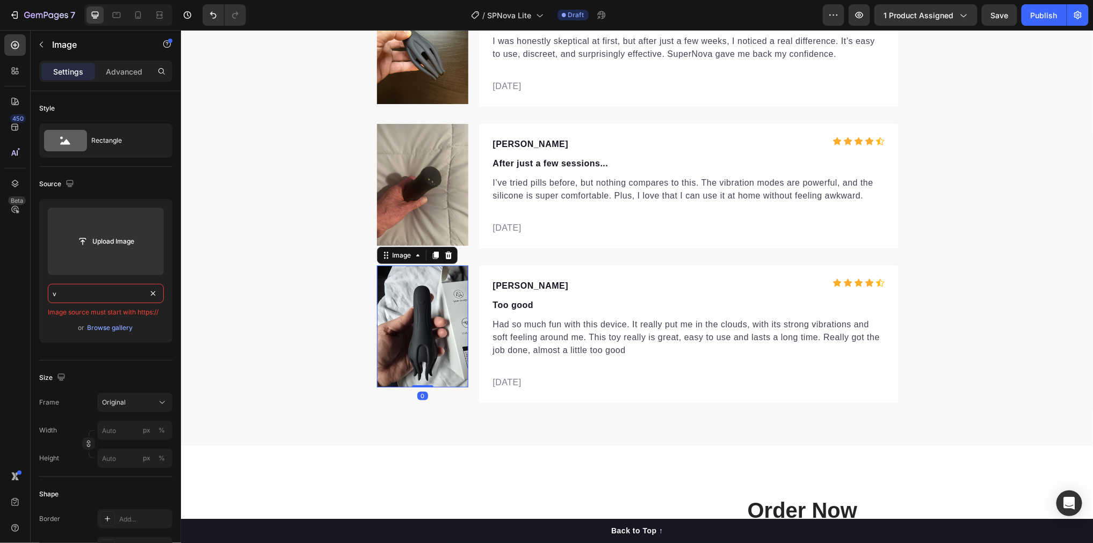
drag, startPoint x: 92, startPoint y: 294, endPoint x: 18, endPoint y: 289, distance: 74.2
click at [17, 289] on div "450 Beta Sections(18) Elements(84) Section Element Hero Section Product Detail …" at bounding box center [90, 286] width 181 height 513
paste input "[URL][DOMAIN_NAME]"
type input "[URL][DOMAIN_NAME]"
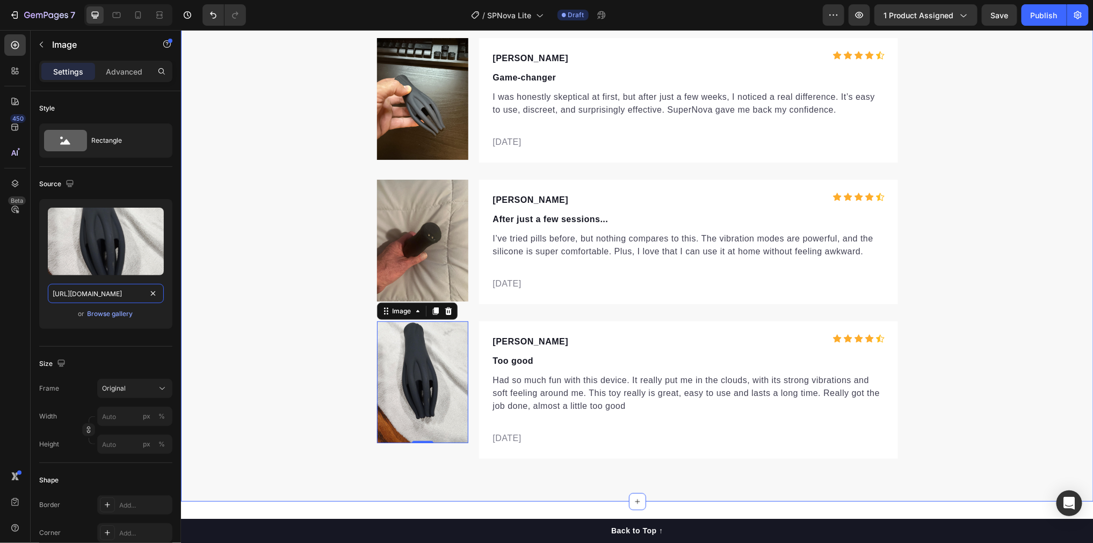
scroll to position [4128, 0]
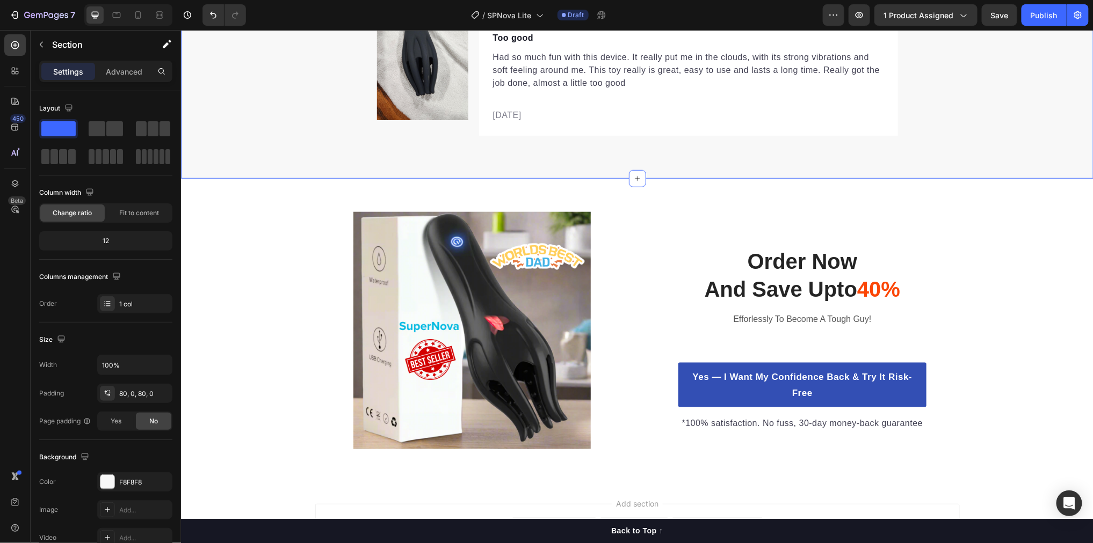
scroll to position [4368, 0]
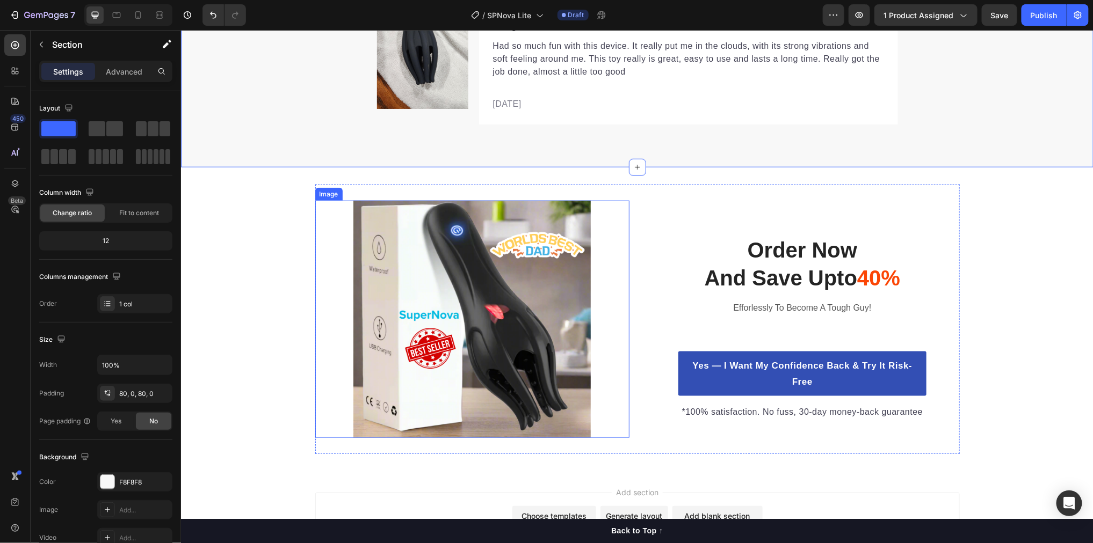
click at [491, 256] on img at bounding box center [471, 318] width 237 height 237
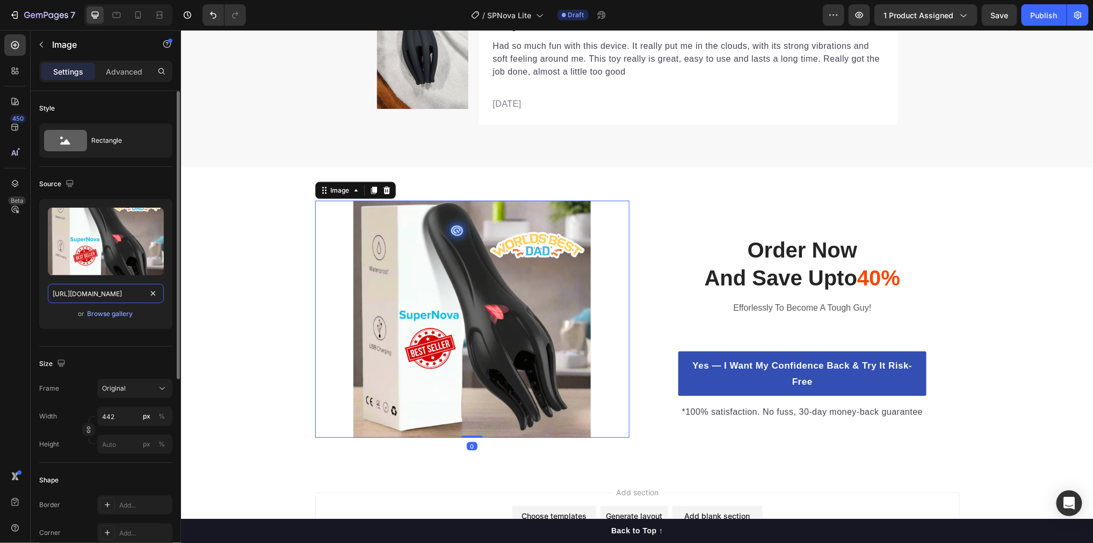
click at [116, 295] on input "[URL][DOMAIN_NAME]" at bounding box center [106, 293] width 116 height 19
paste input "[DOMAIN_NAME][URL]"
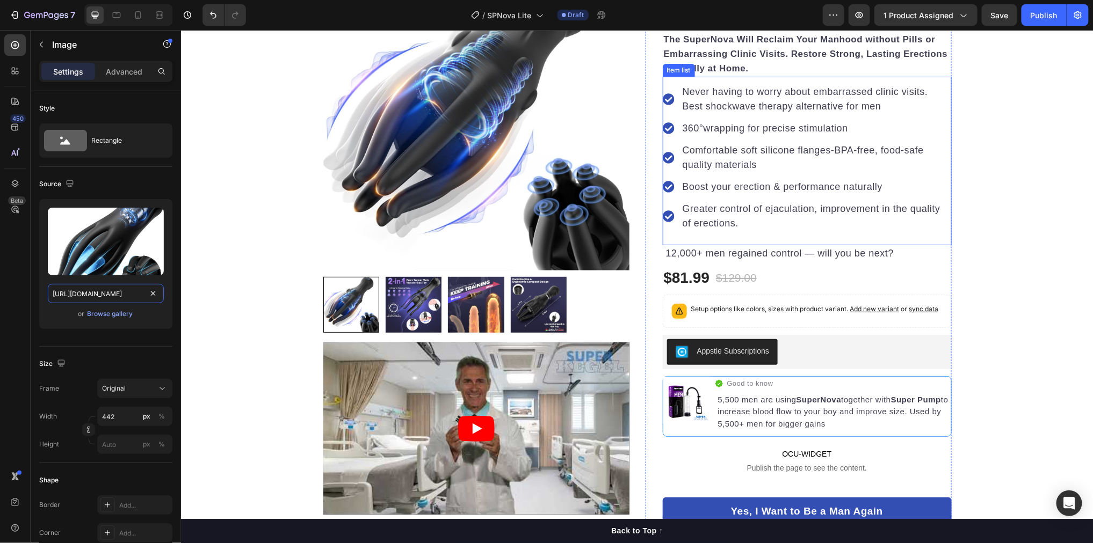
scroll to position [198, 0]
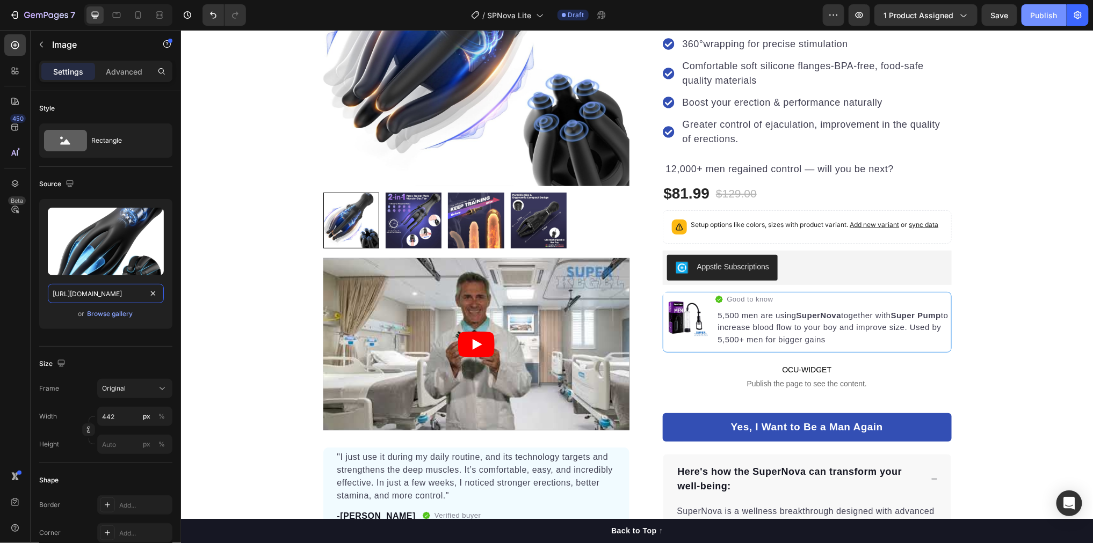
type input "[URL][DOMAIN_NAME]"
click at [1039, 19] on div "Publish" at bounding box center [1043, 15] width 27 height 11
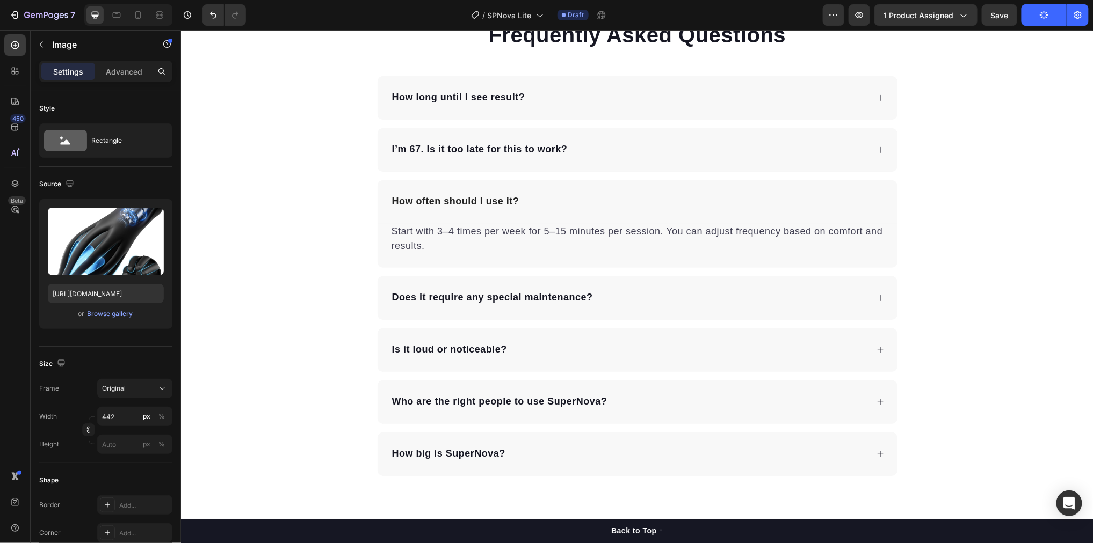
scroll to position [2896, 0]
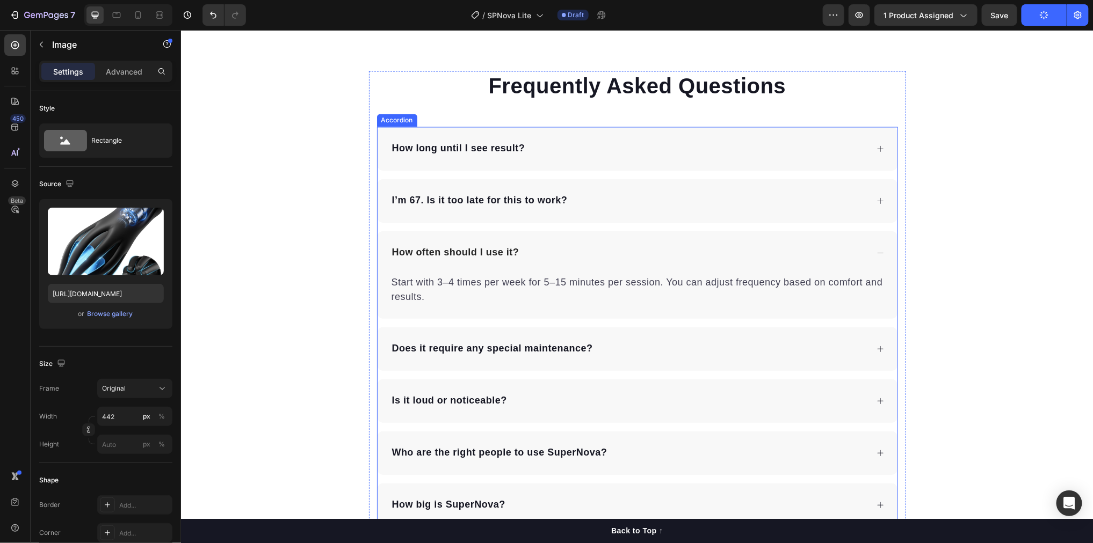
click at [670, 137] on div "How long until I see result?" at bounding box center [637, 148] width 520 height 43
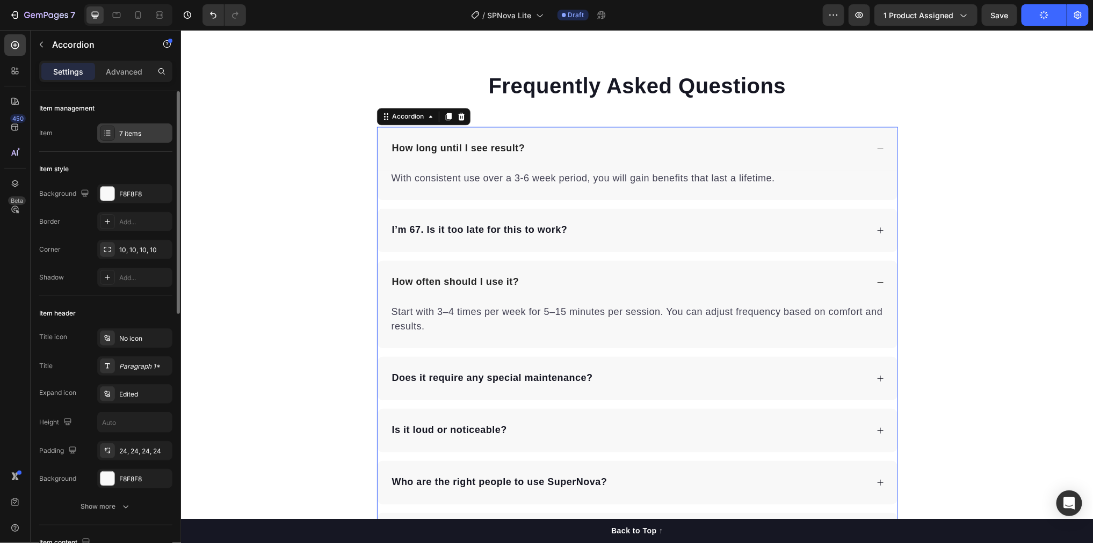
click at [114, 133] on div "7 items" at bounding box center [134, 132] width 75 height 19
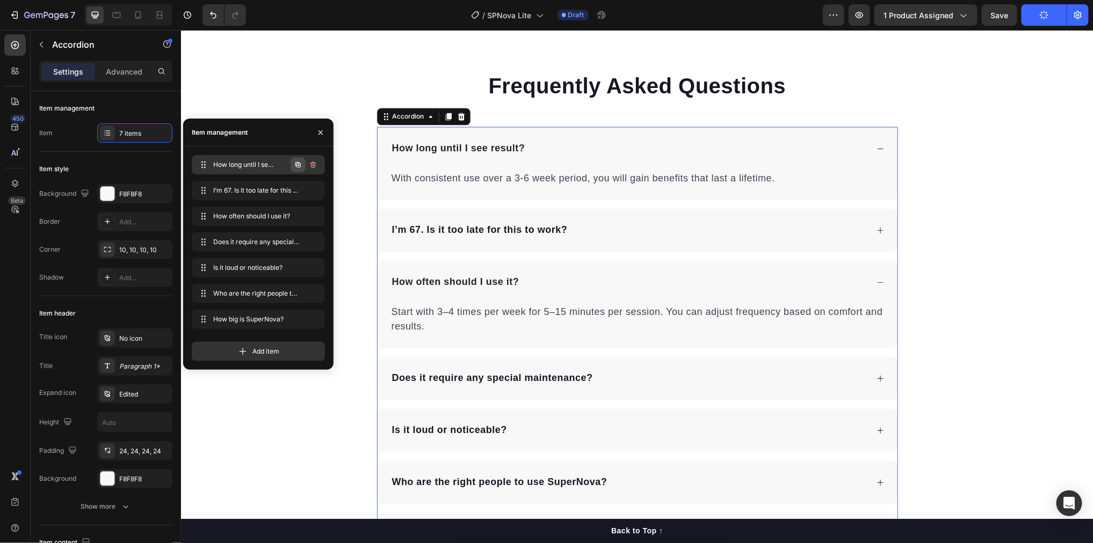
click at [296, 165] on icon "button" at bounding box center [298, 165] width 9 height 9
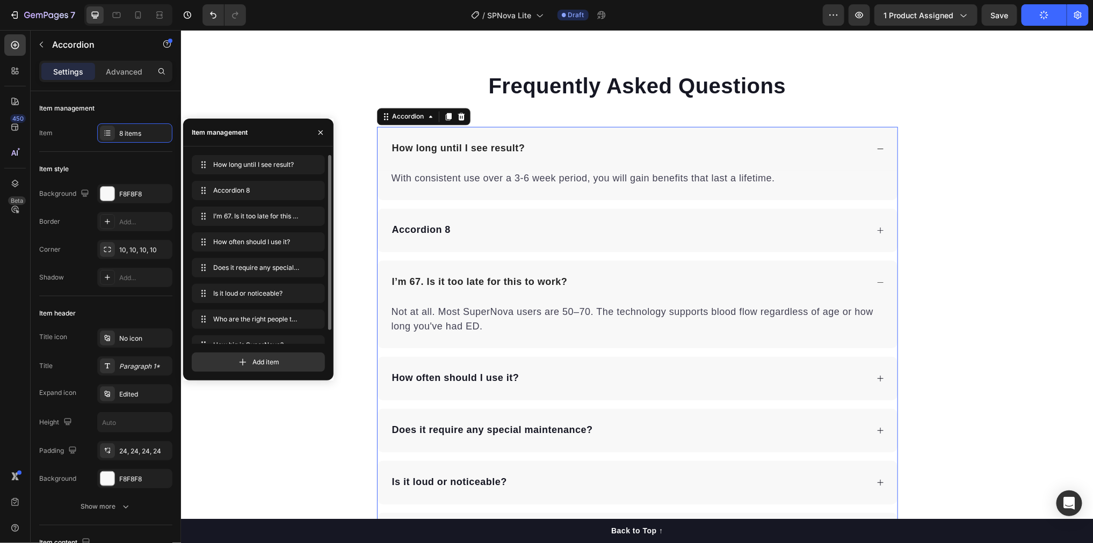
click at [433, 227] on div "Accordion 8" at bounding box center [421, 230] width 62 height 18
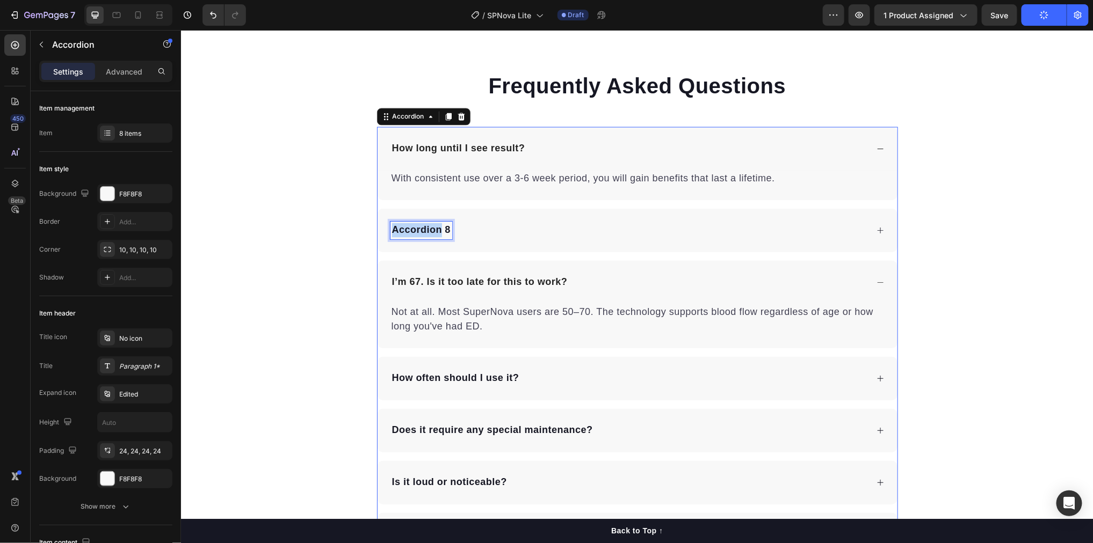
click at [433, 227] on p "Accordion 8" at bounding box center [420, 230] width 59 height 14
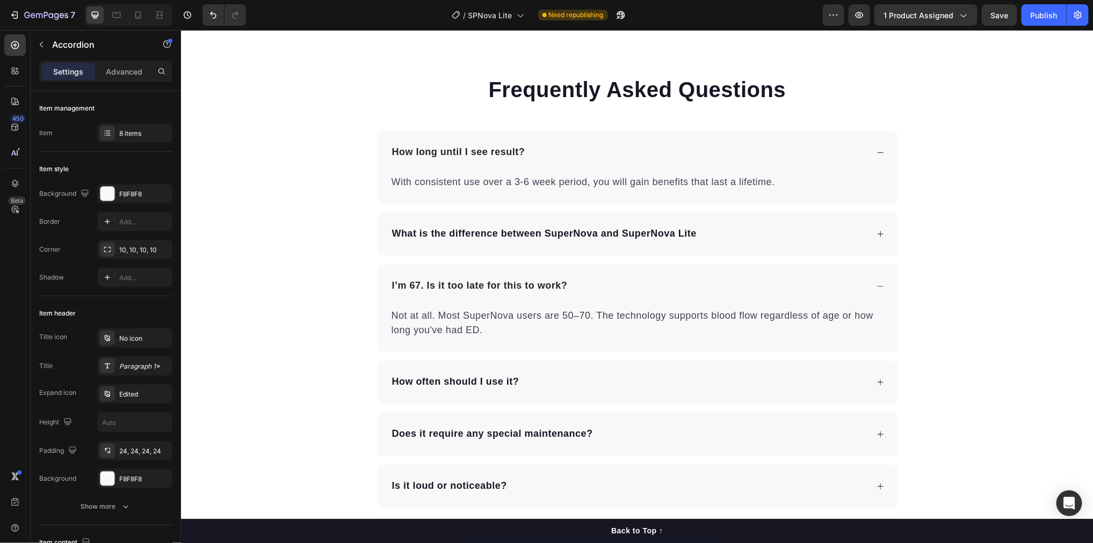
click at [874, 231] on div "What is the difference between SuperNova and SuperNova Lite" at bounding box center [637, 233] width 520 height 43
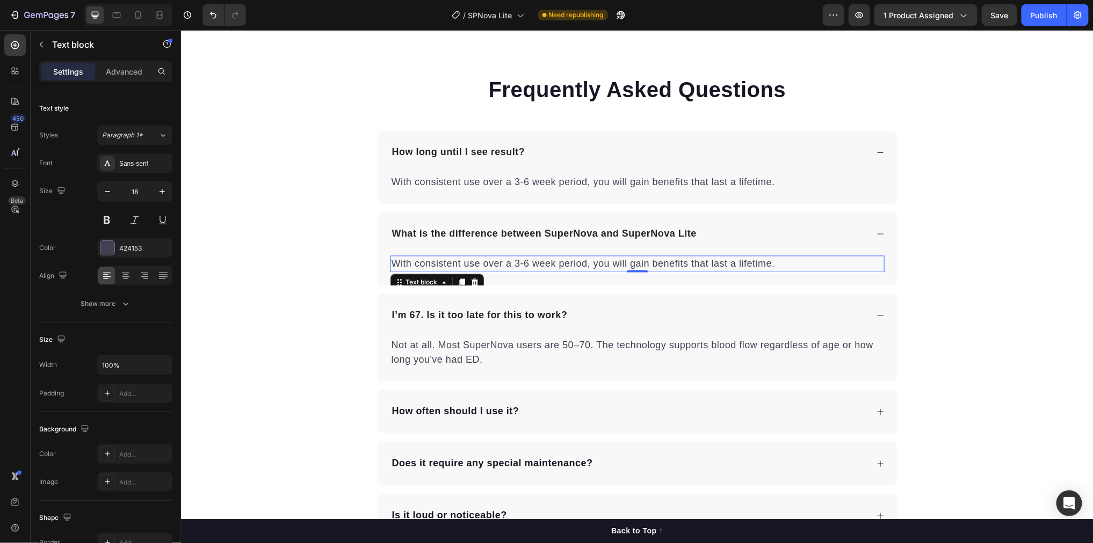
click at [471, 264] on p "With consistent use over a 3-6 week period, you will gain benefits that last a …" at bounding box center [637, 264] width 492 height 14
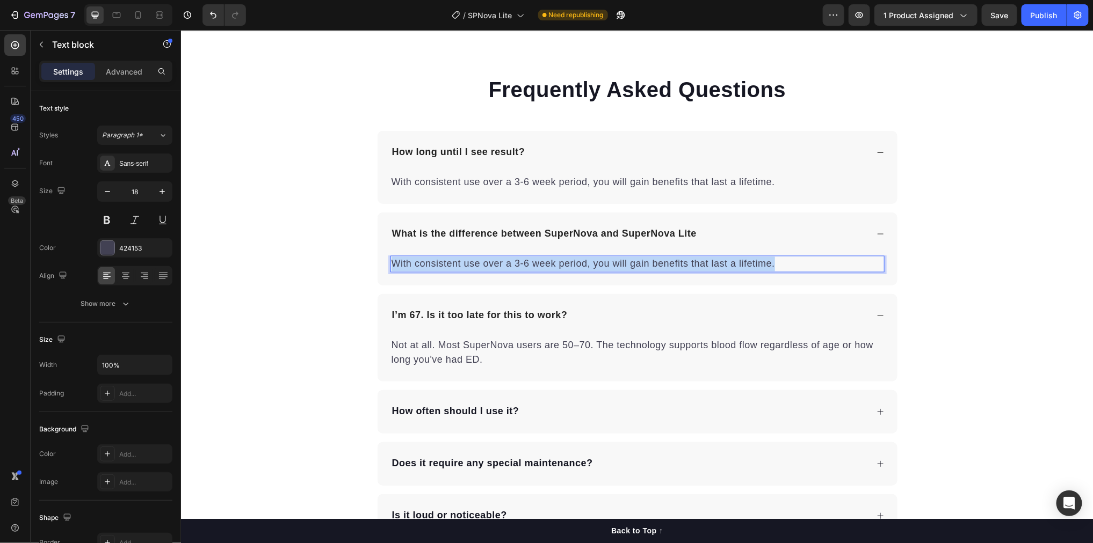
click at [471, 264] on p "With consistent use over a 3-6 week period, you will gain benefits that last a …" at bounding box center [637, 264] width 492 height 14
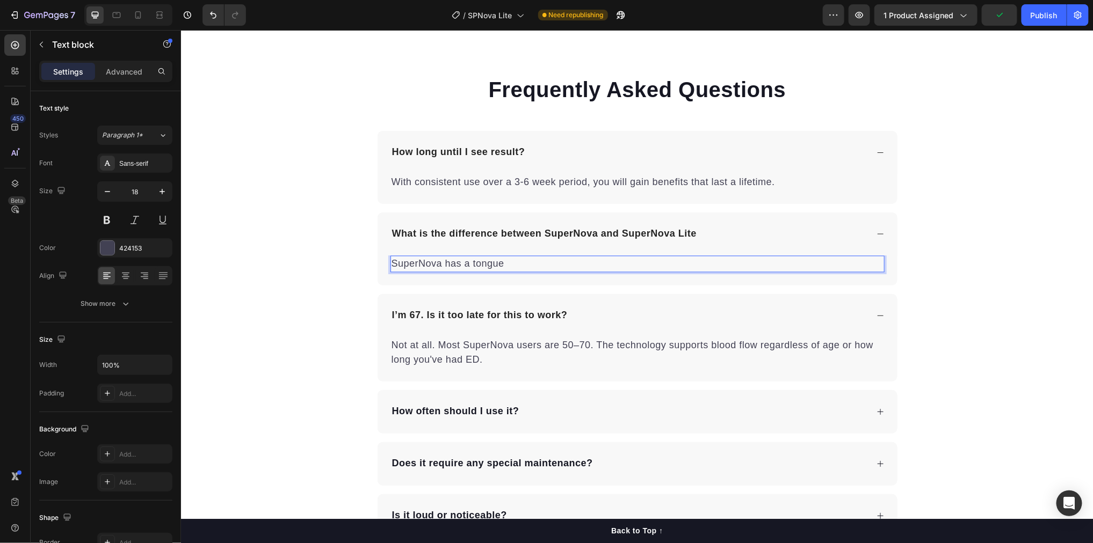
click at [471, 263] on p "SuperNova has a tongue" at bounding box center [637, 264] width 492 height 14
click at [556, 263] on p "SuperNova has a licking tongue" at bounding box center [637, 264] width 492 height 14
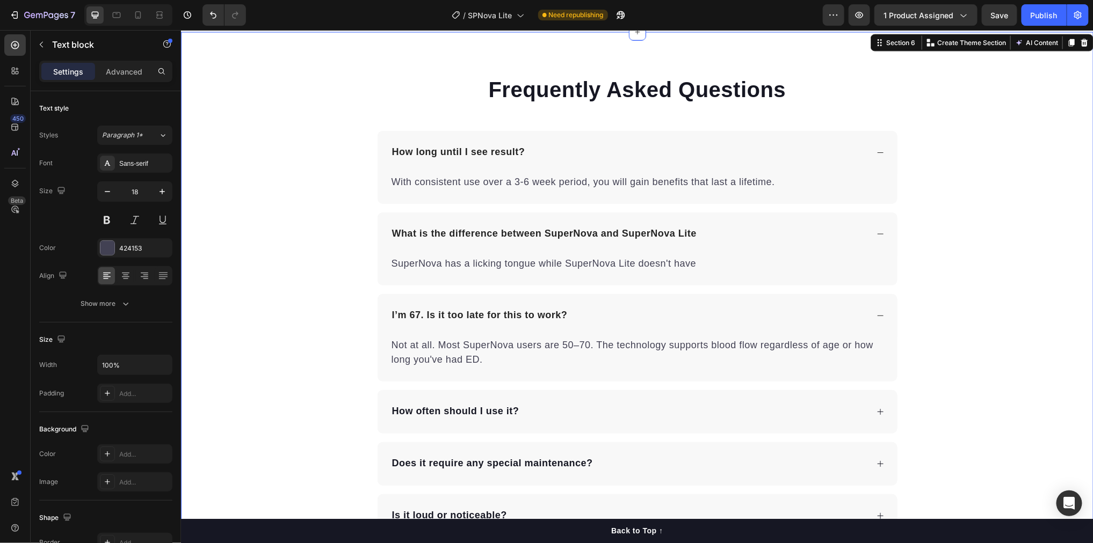
click at [946, 258] on div "Frequently Asked Questions Heading How long until I see result? With consistent…" at bounding box center [636, 358] width 912 height 567
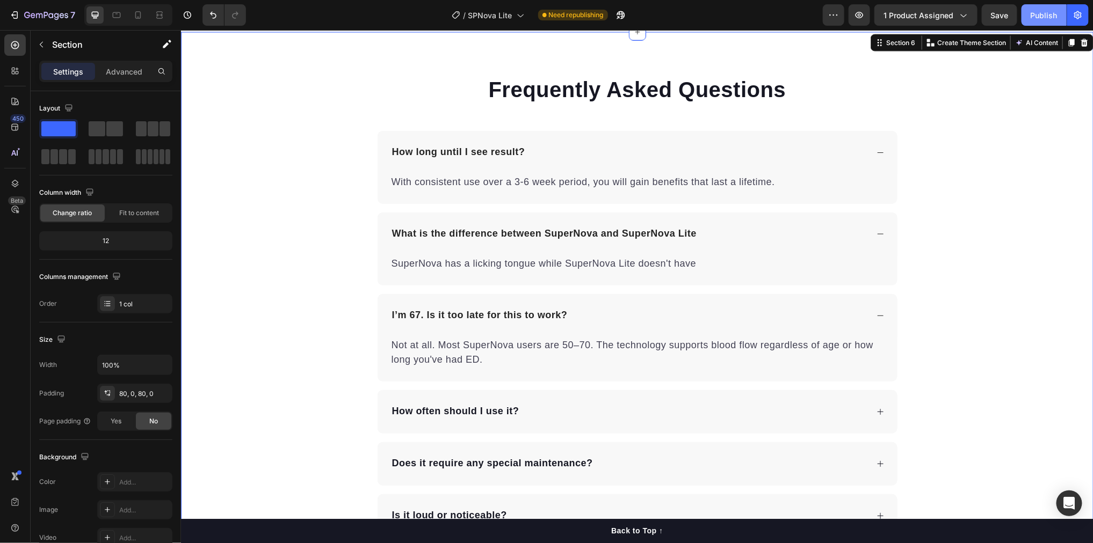
drag, startPoint x: 1034, startPoint y: 20, endPoint x: 848, endPoint y: 6, distance: 185.8
click at [1034, 20] on div "Publish" at bounding box center [1043, 15] width 27 height 11
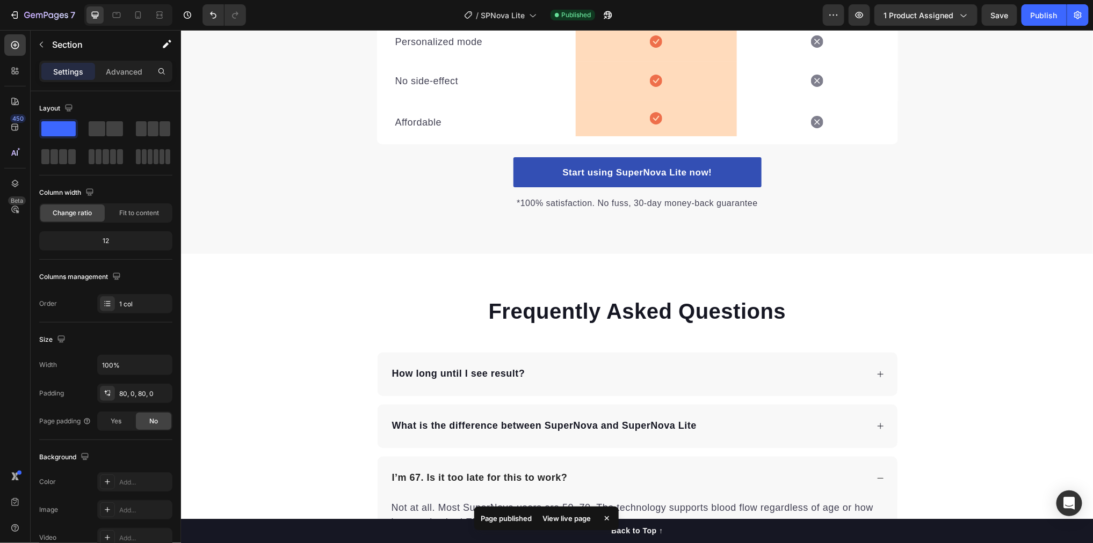
scroll to position [1723, 0]
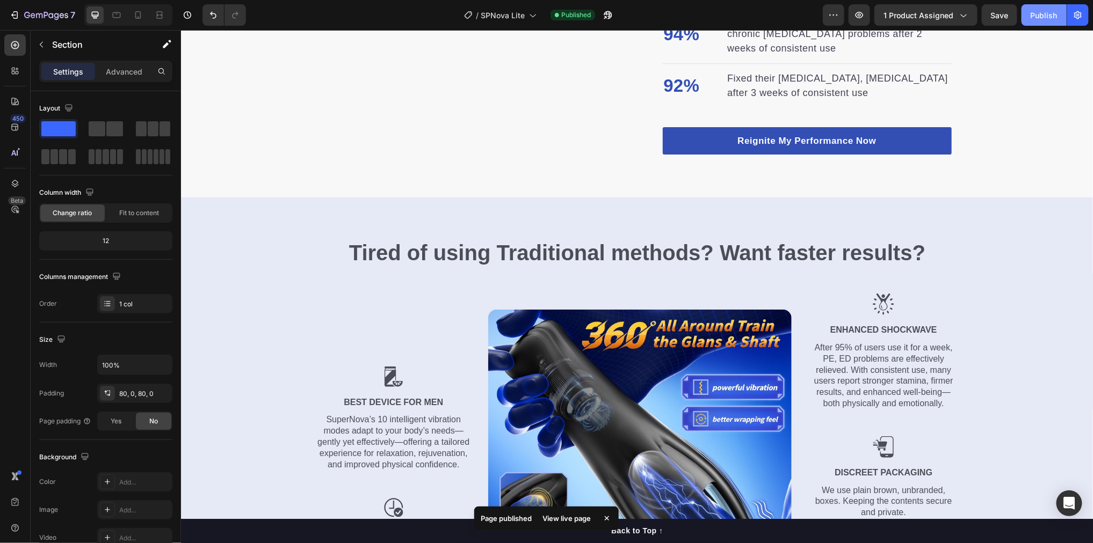
click at [1042, 11] on div "Publish" at bounding box center [1043, 15] width 27 height 11
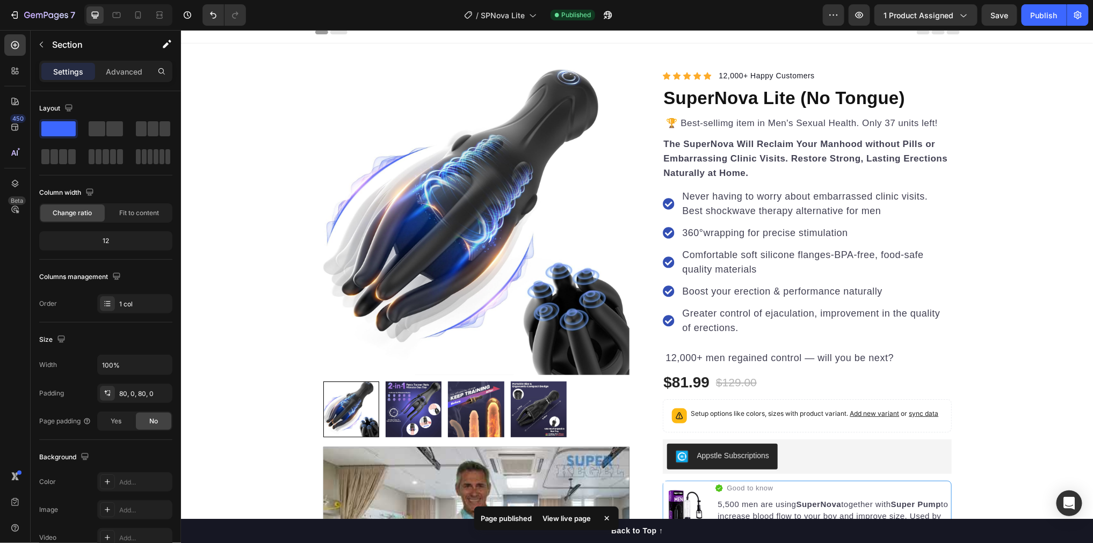
scroll to position [0, 0]
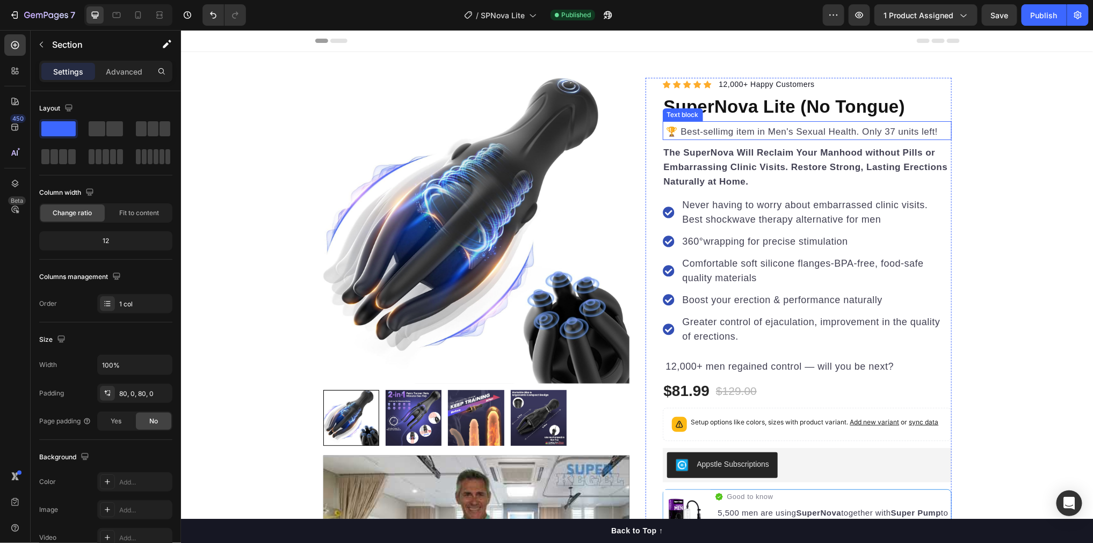
click at [887, 129] on span "🏆 Best-sellimg item in Men's Sexual Health. Only 37 units left!" at bounding box center [800, 131] width 274 height 10
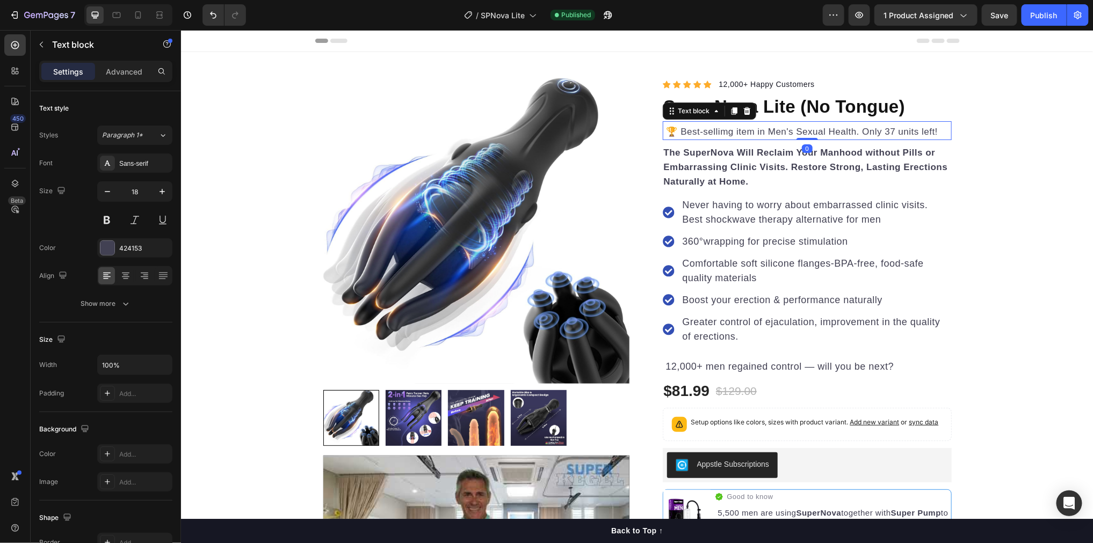
click at [884, 132] on span "🏆 Best-sellimg item in Men's Sexual Health. Only 37 units left!" at bounding box center [800, 131] width 274 height 10
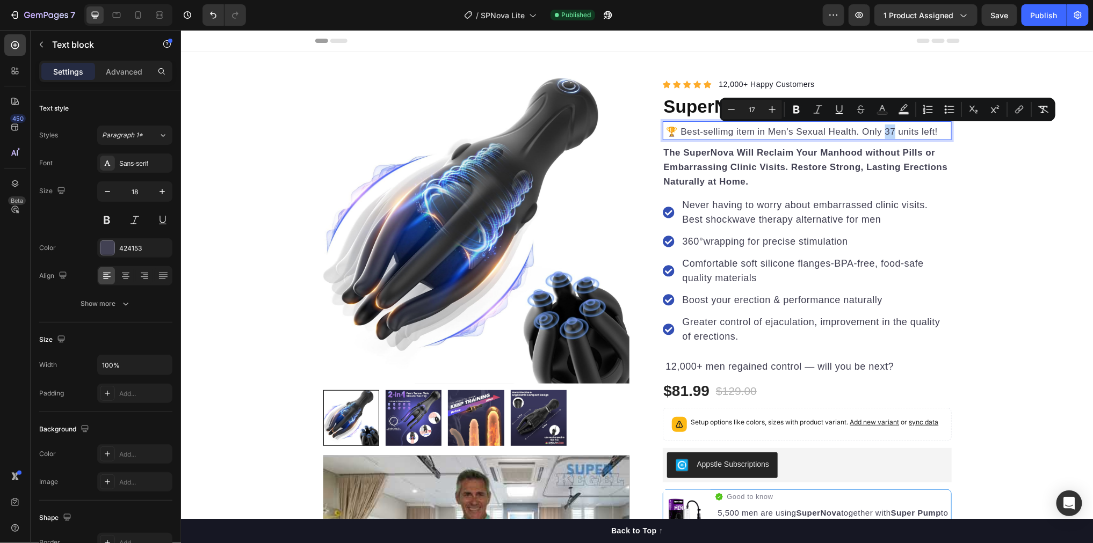
drag, startPoint x: 882, startPoint y: 130, endPoint x: 891, endPoint y: 130, distance: 9.1
click at [891, 130] on span "🏆 Best-sellimg item in Men's Sexual Health. Only 37 units left!" at bounding box center [800, 131] width 274 height 10
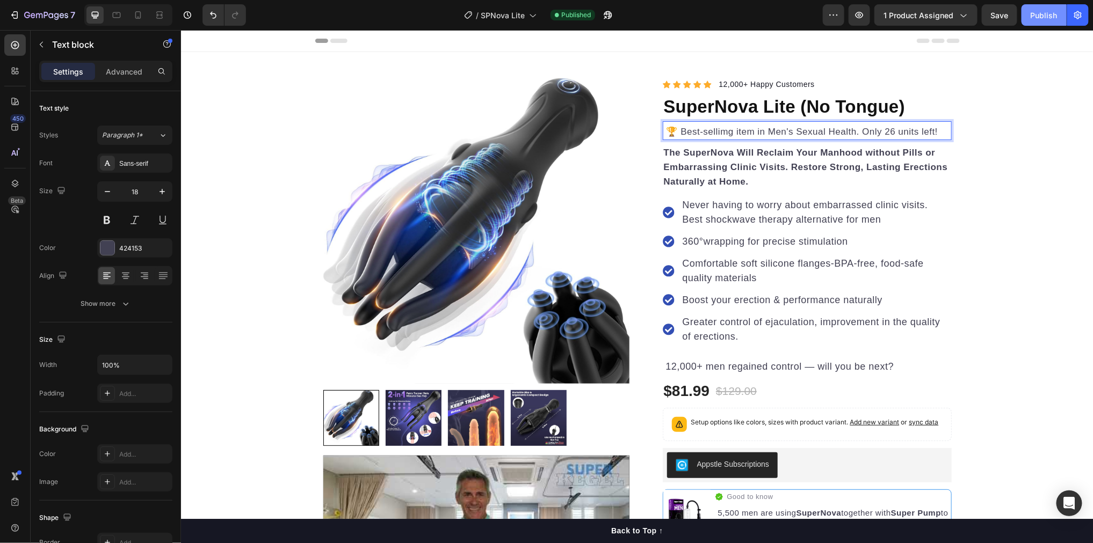
drag, startPoint x: 1051, startPoint y: 16, endPoint x: 868, endPoint y: 10, distance: 183.2
click at [1051, 16] on div "Publish" at bounding box center [1043, 15] width 27 height 11
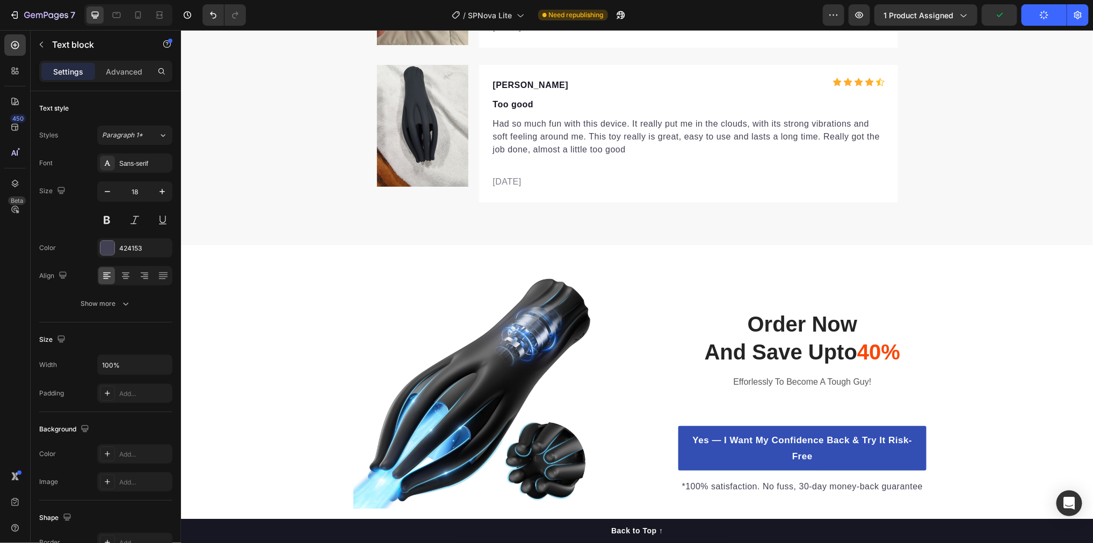
scroll to position [4485, 0]
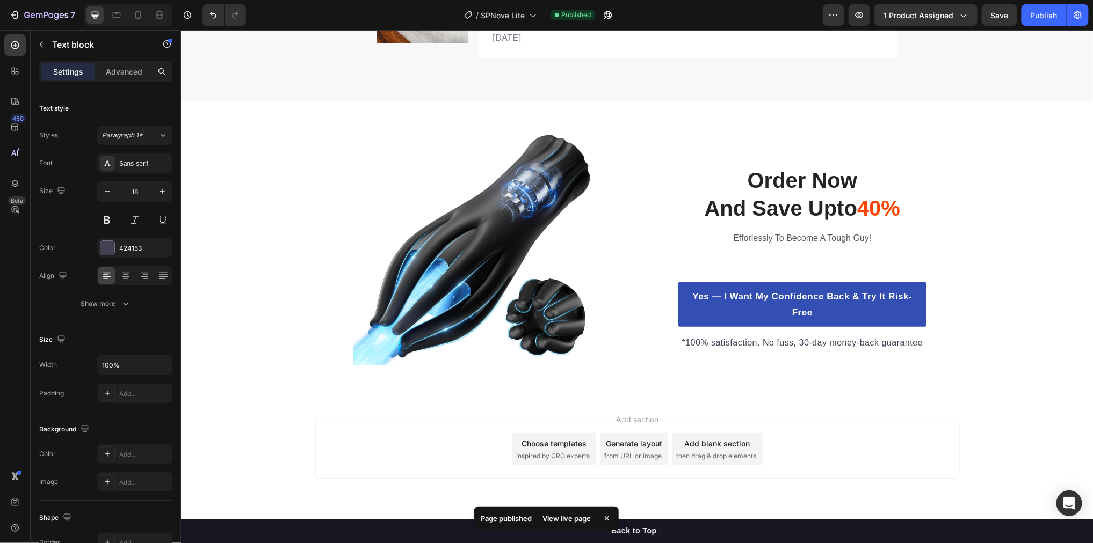
click at [552, 518] on div "View live page" at bounding box center [566, 518] width 61 height 15
click at [55, 22] on button "7" at bounding box center [42, 14] width 76 height 21
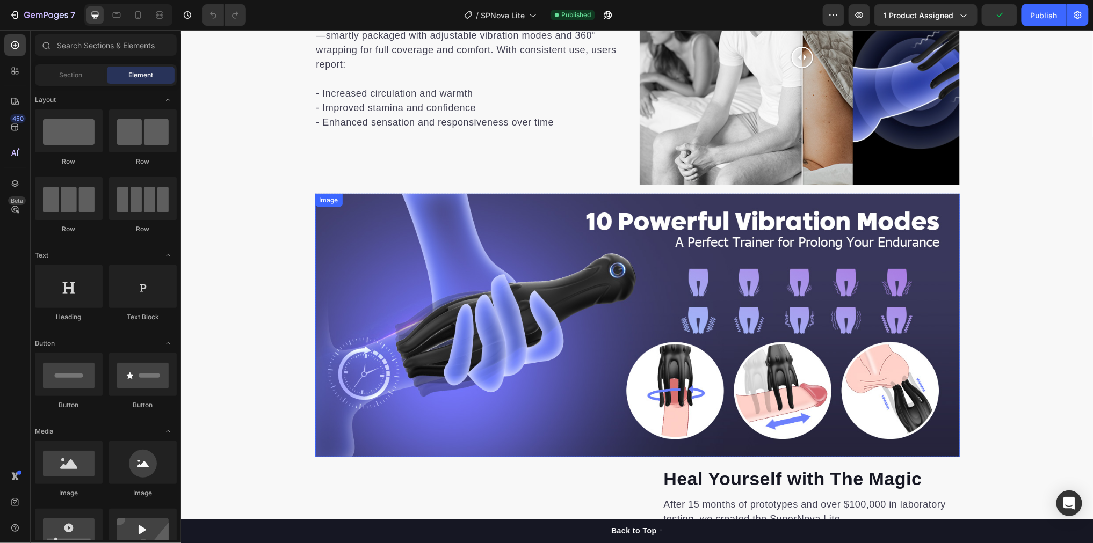
click at [798, 244] on img at bounding box center [637, 325] width 644 height 264
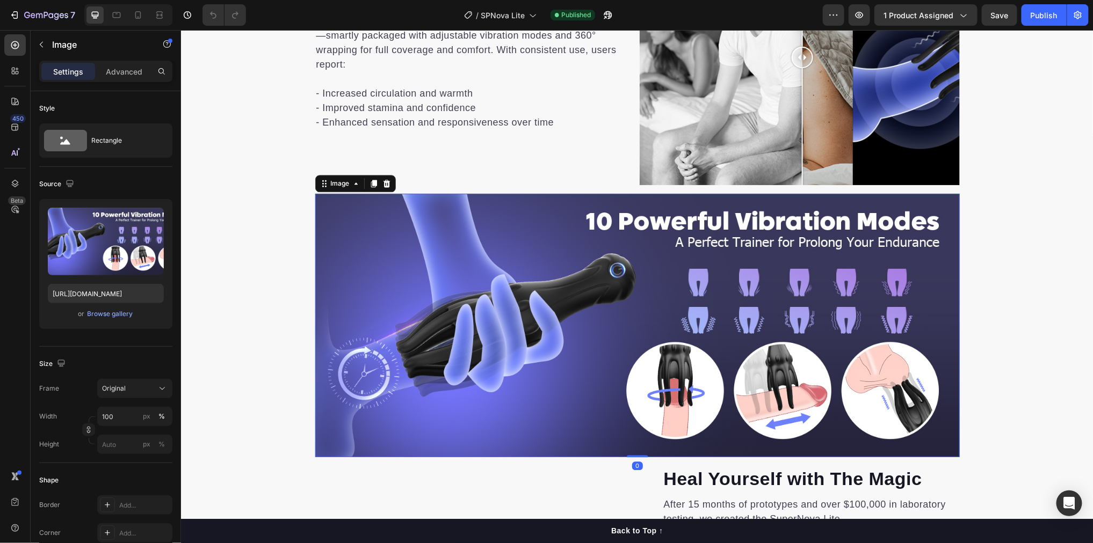
scroll to position [1087, 0]
click at [369, 184] on icon at bounding box center [373, 182] width 9 height 9
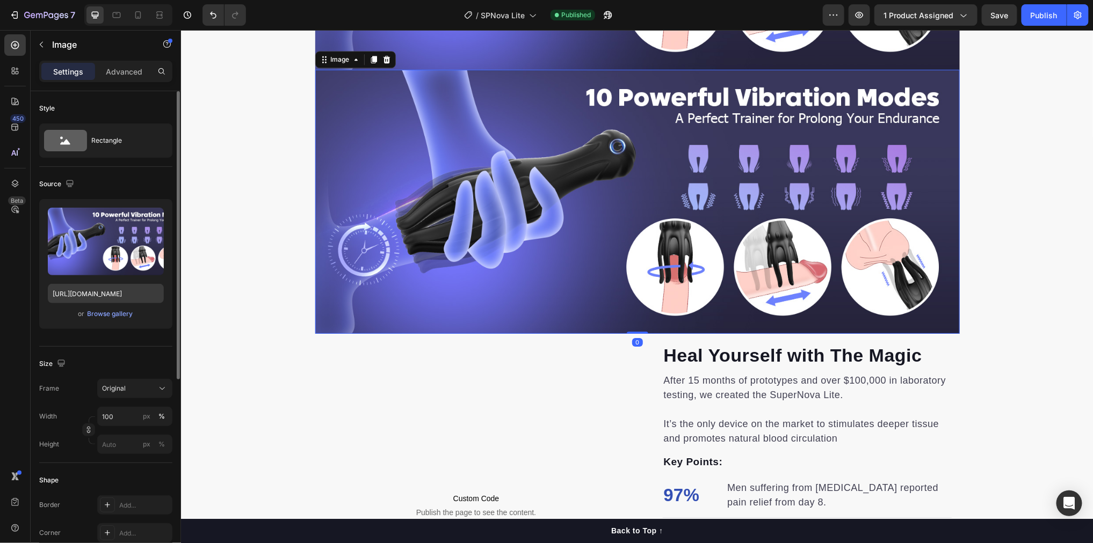
scroll to position [1476, 0]
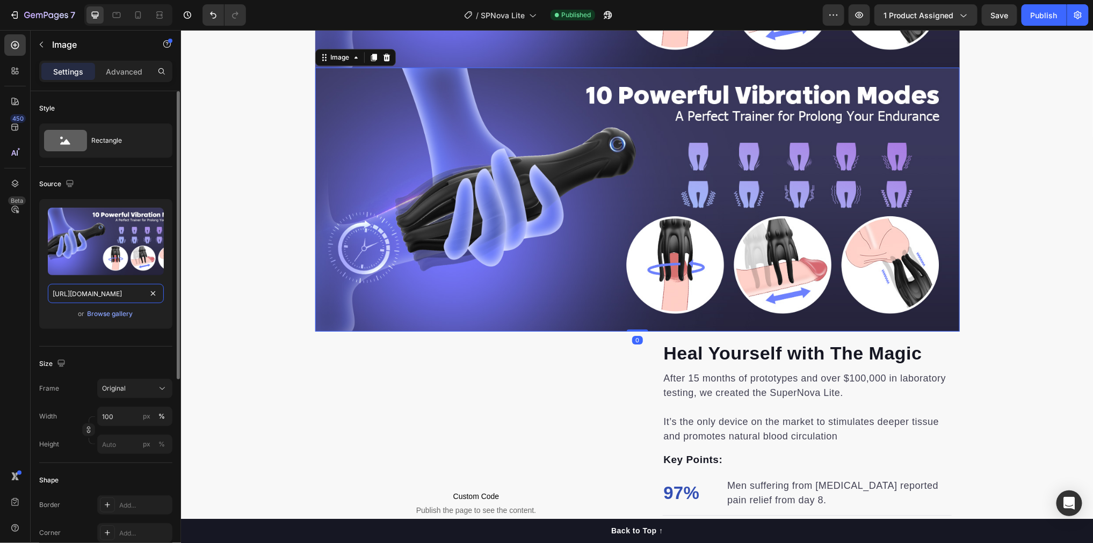
click at [107, 289] on input "[URL][DOMAIN_NAME]" at bounding box center [106, 293] width 116 height 19
paste input "f7bd75e0-0f20-4685-b093-2354c95519e"
type input "https://m.media-amazon.com/images/S/aplus-media-library-service-media/f7bd75e0-…"
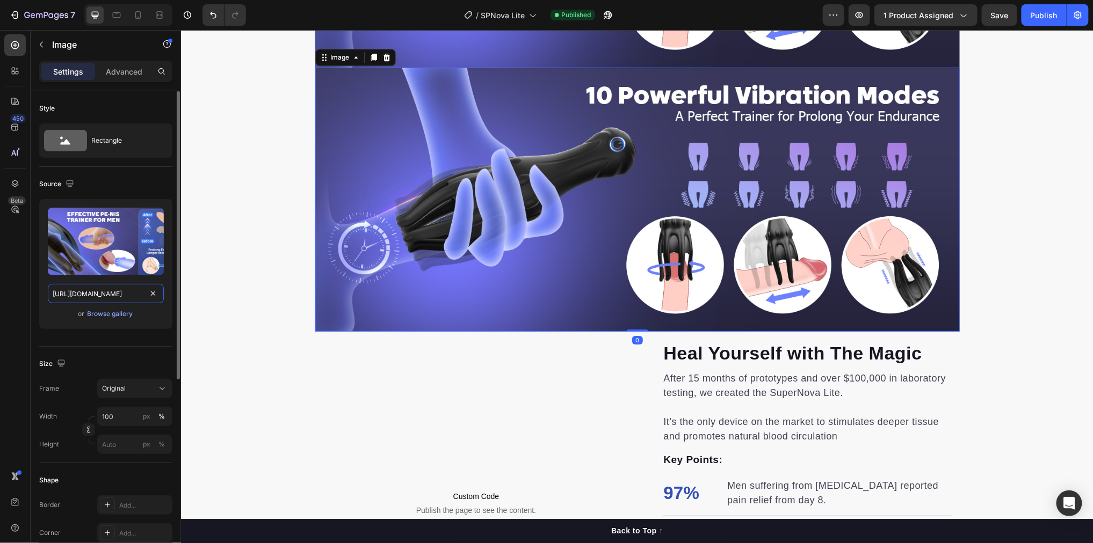
scroll to position [0, 401]
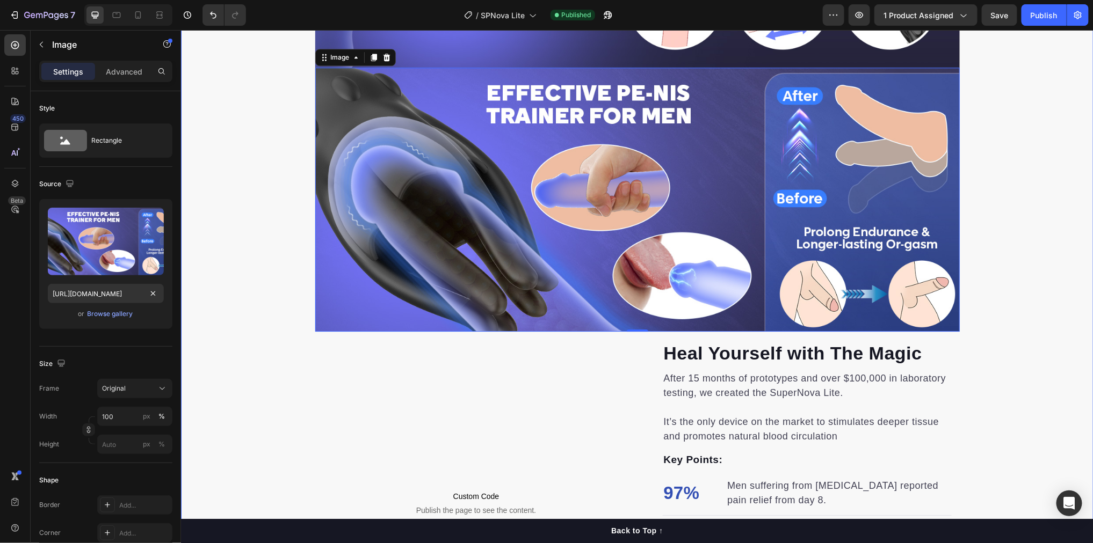
click at [1001, 234] on div "Shockwave therapy has been widely studied in modern wellness practices—especial…" at bounding box center [636, 98] width 912 height 1134
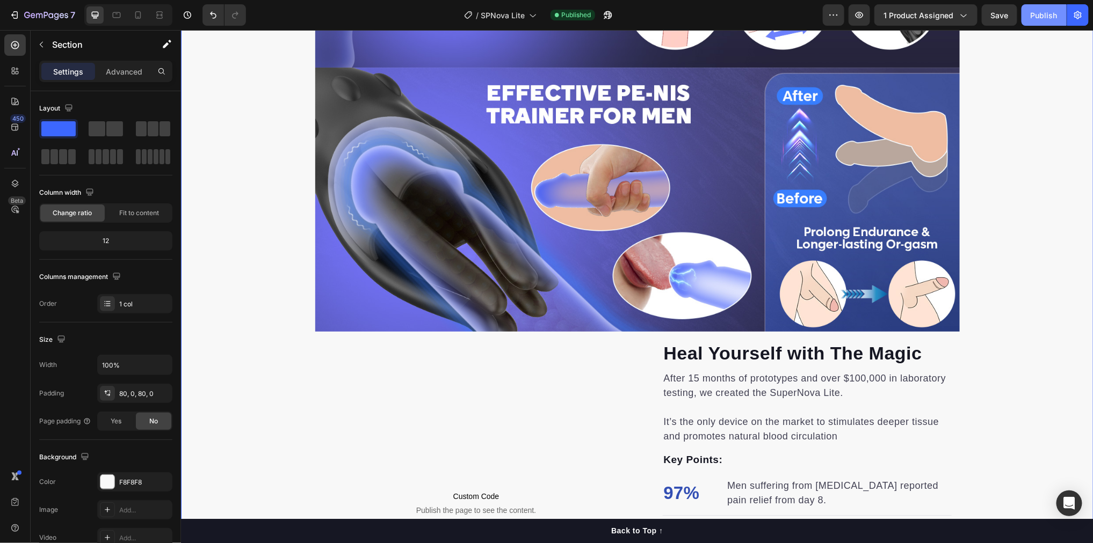
click at [1025, 19] on button "Publish" at bounding box center [1043, 14] width 45 height 21
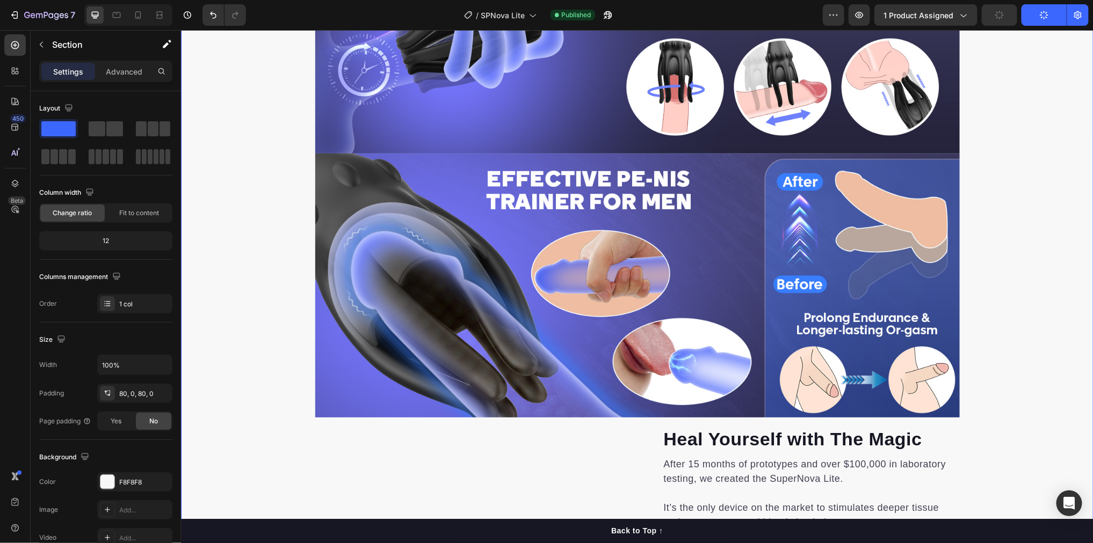
scroll to position [1387, 0]
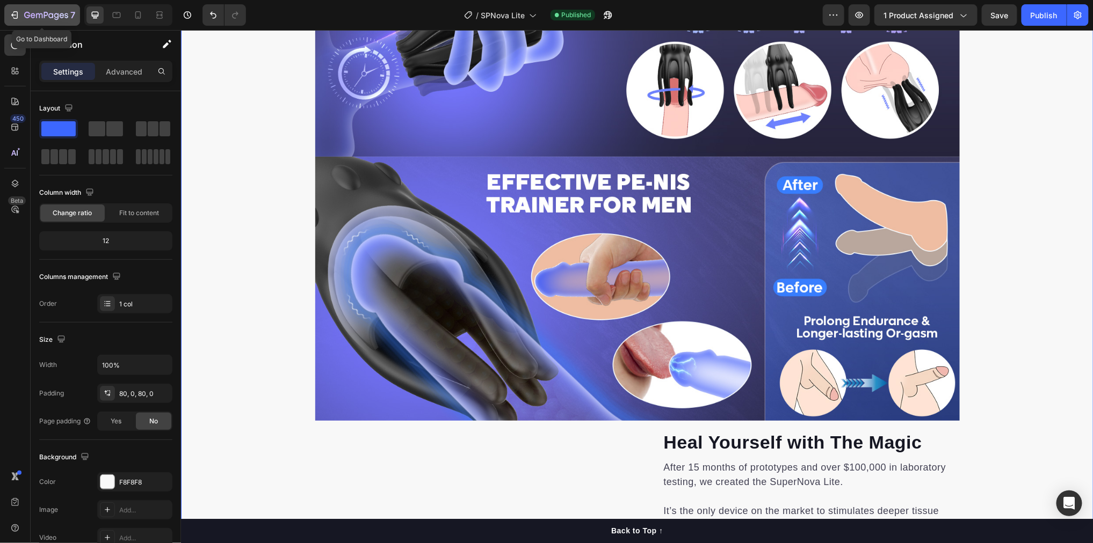
click at [28, 15] on icon "button" at bounding box center [27, 15] width 6 height 6
